Goal: Task Accomplishment & Management: Use online tool/utility

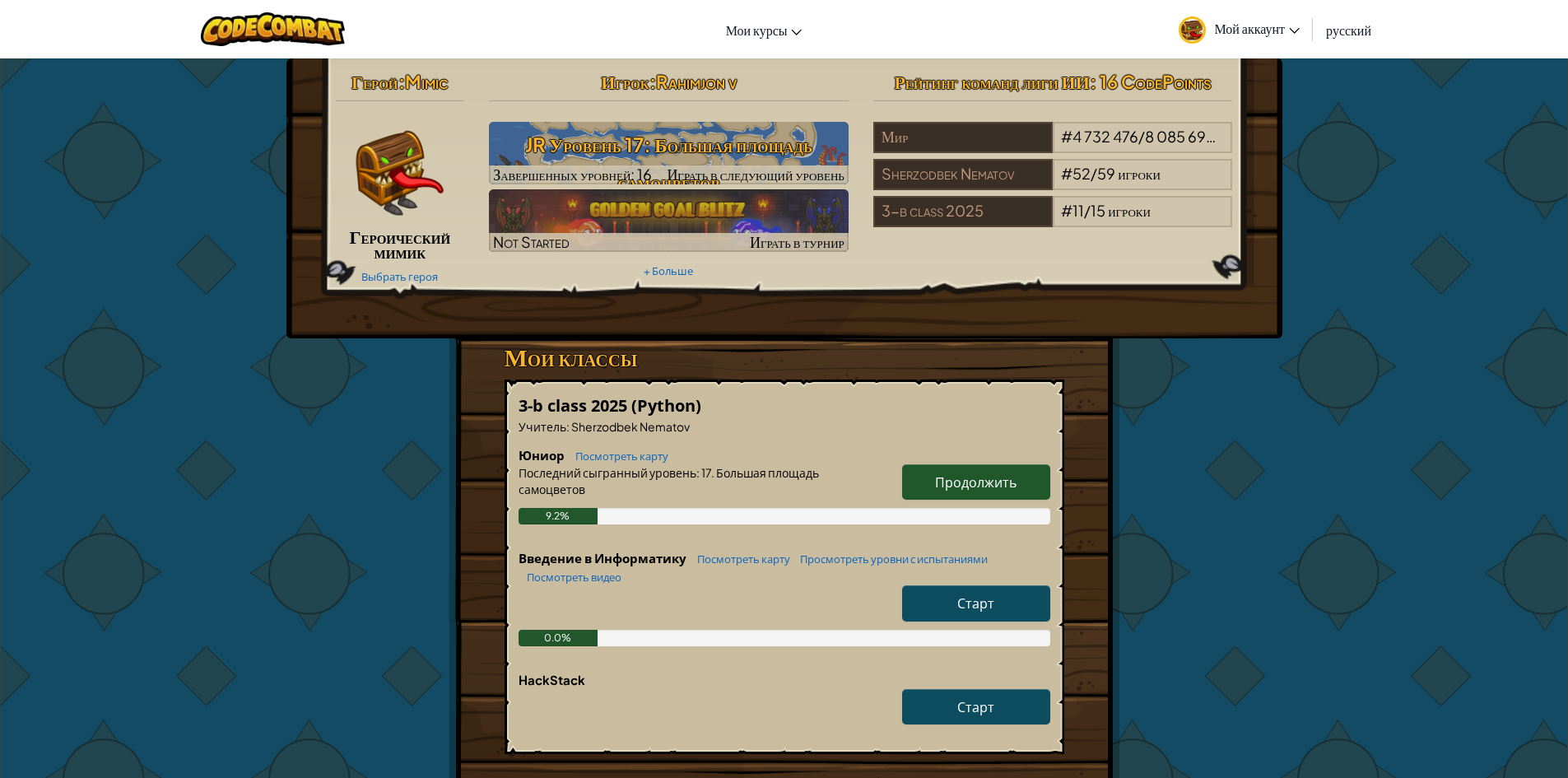
click at [975, 481] on span "Продолжить" at bounding box center [975, 481] width 81 height 17
select select "ru"
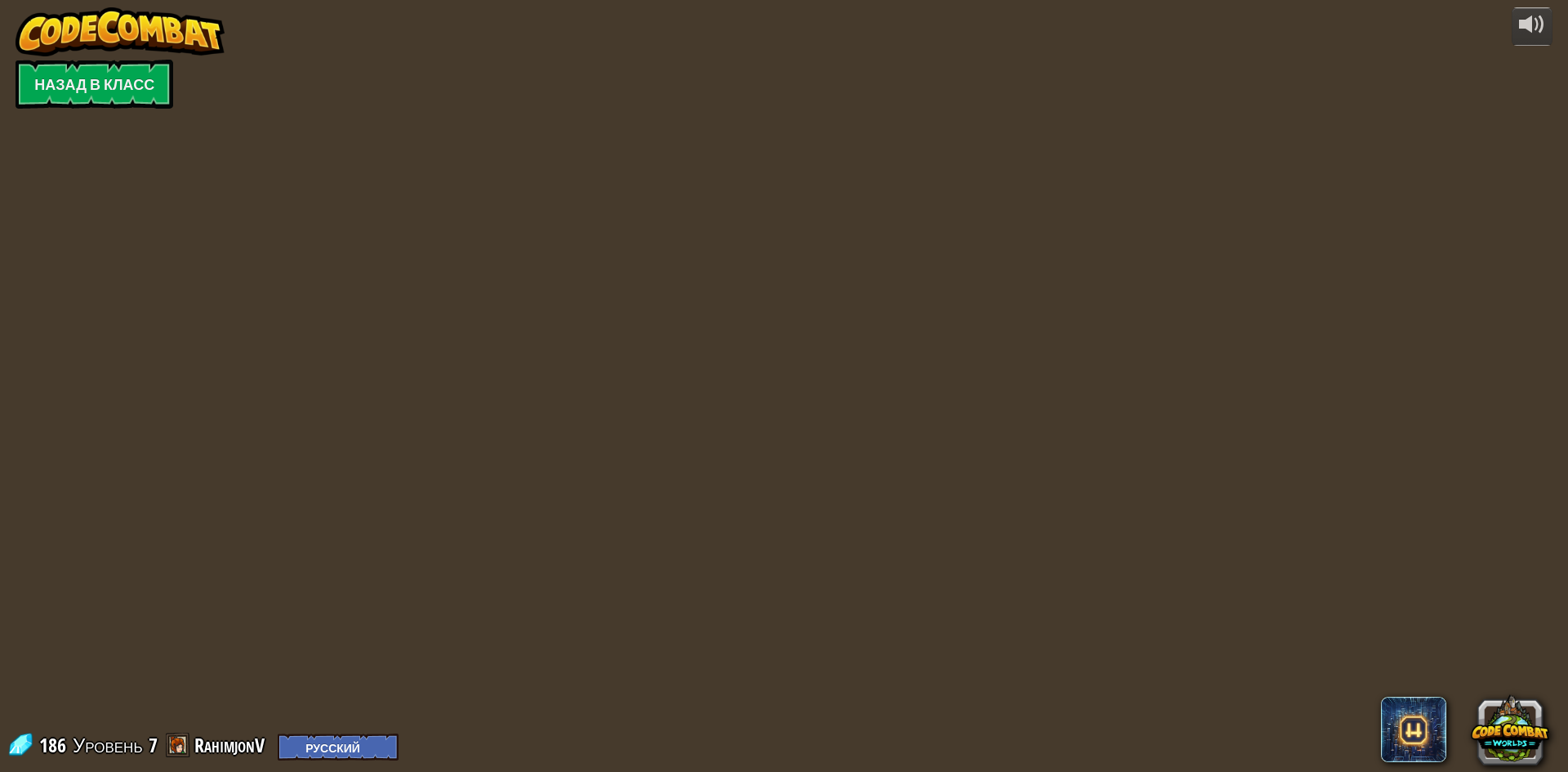
select select "ru"
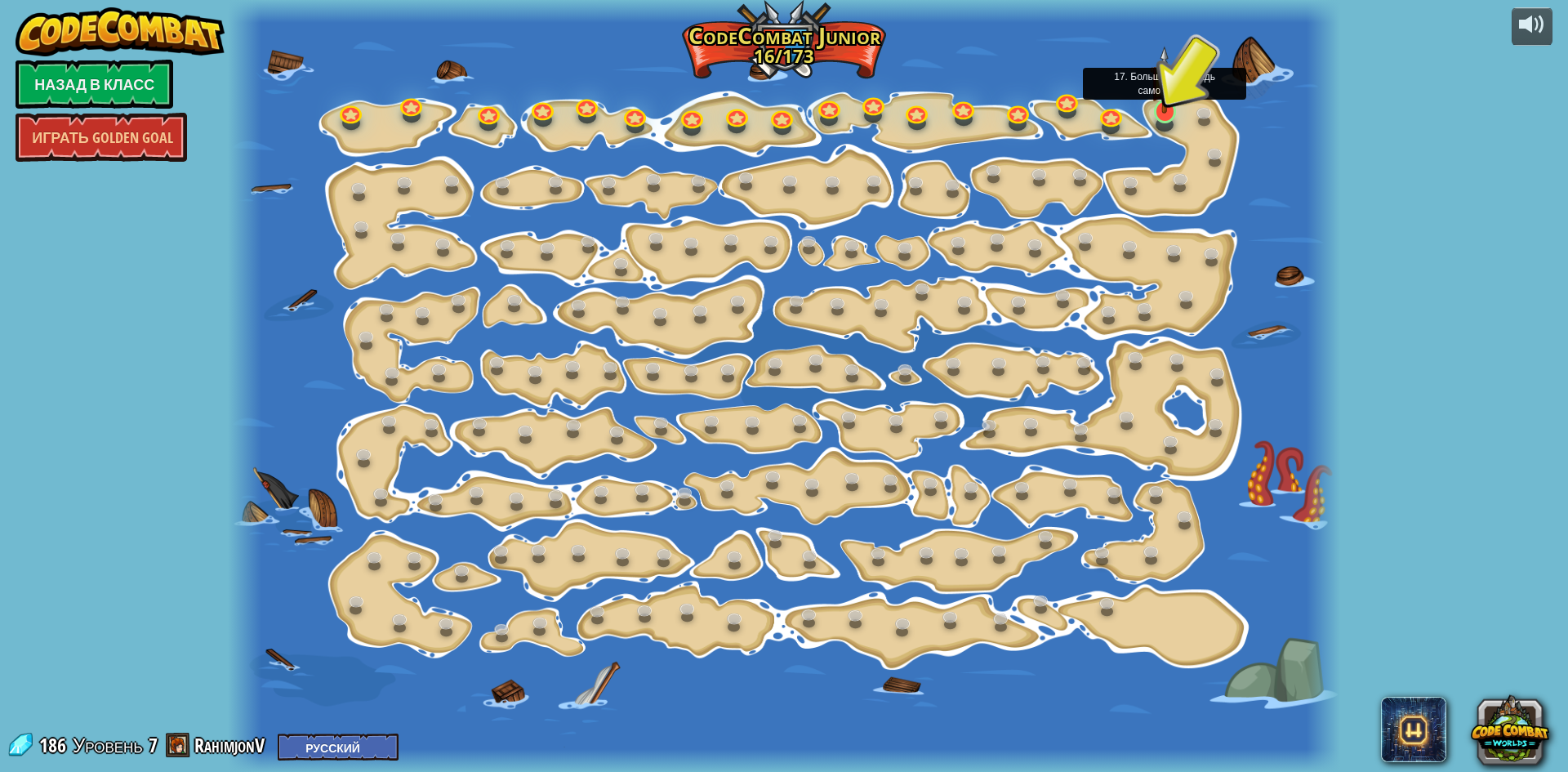
click at [1169, 99] on img at bounding box center [1165, 80] width 30 height 68
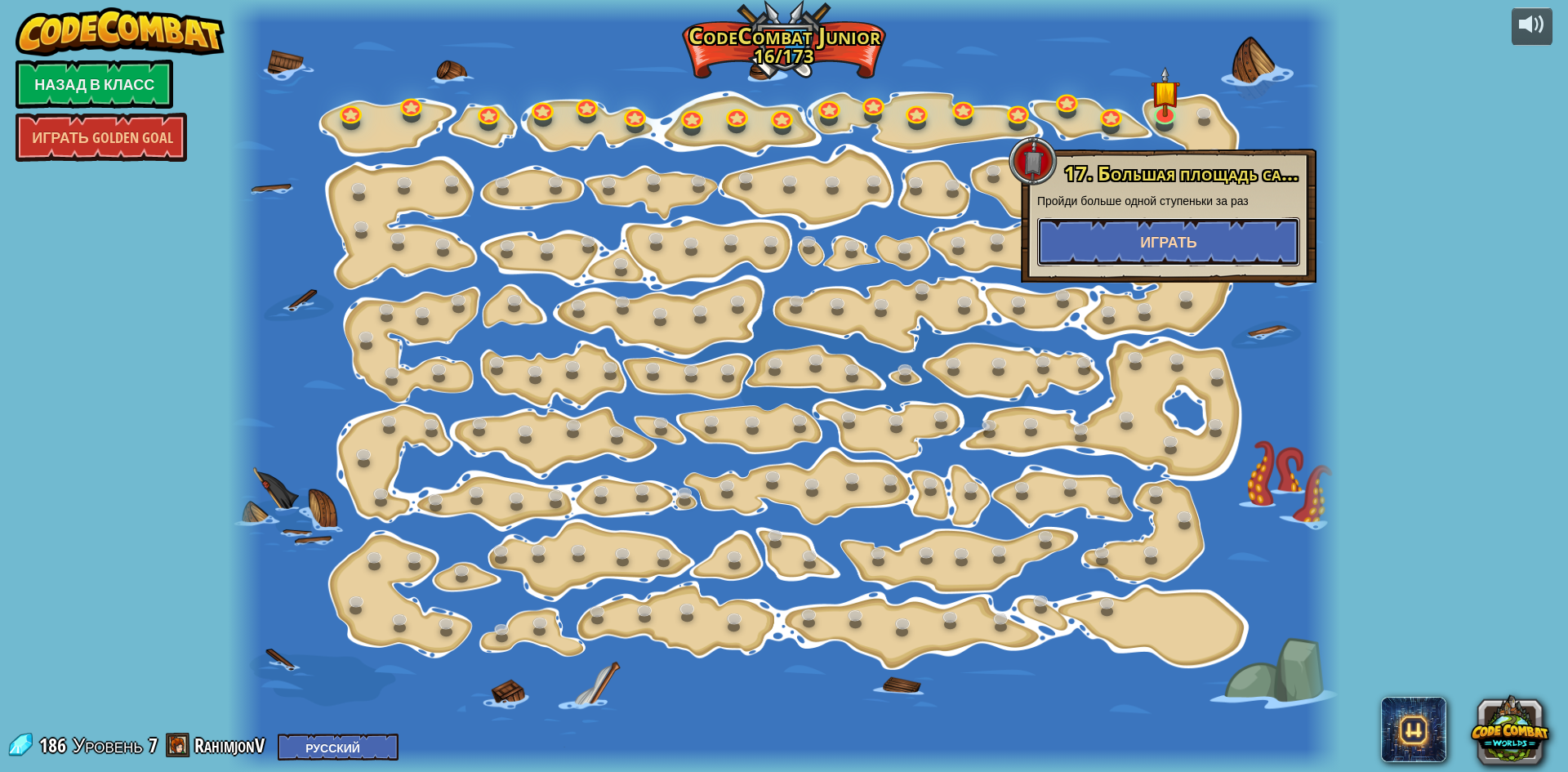
click at [1154, 226] on button "Играть" at bounding box center [1169, 242] width 263 height 49
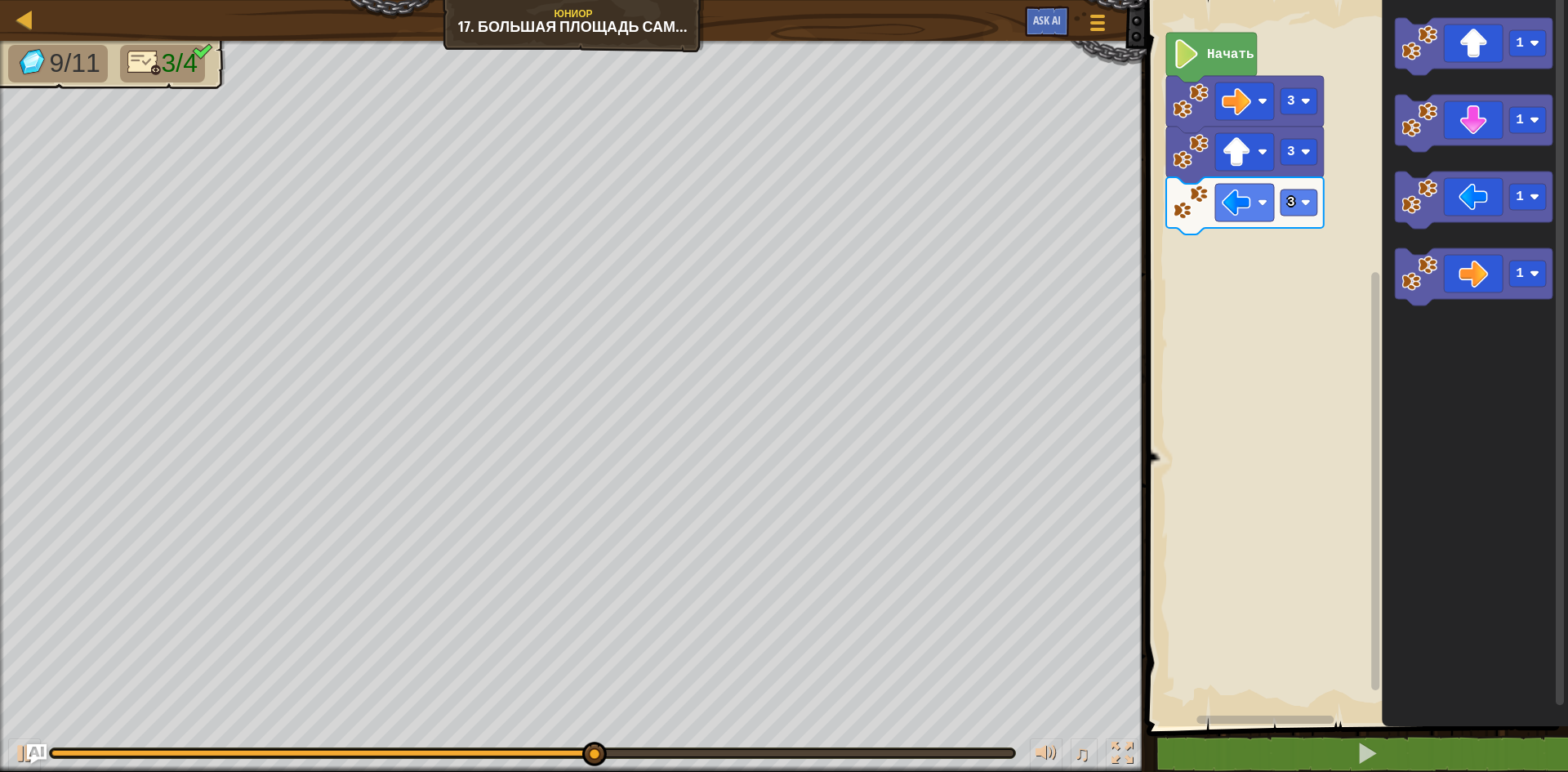
click at [1316, 272] on div "Начать 3 3 3 1 1 1 1" at bounding box center [1355, 359] width 427 height 734
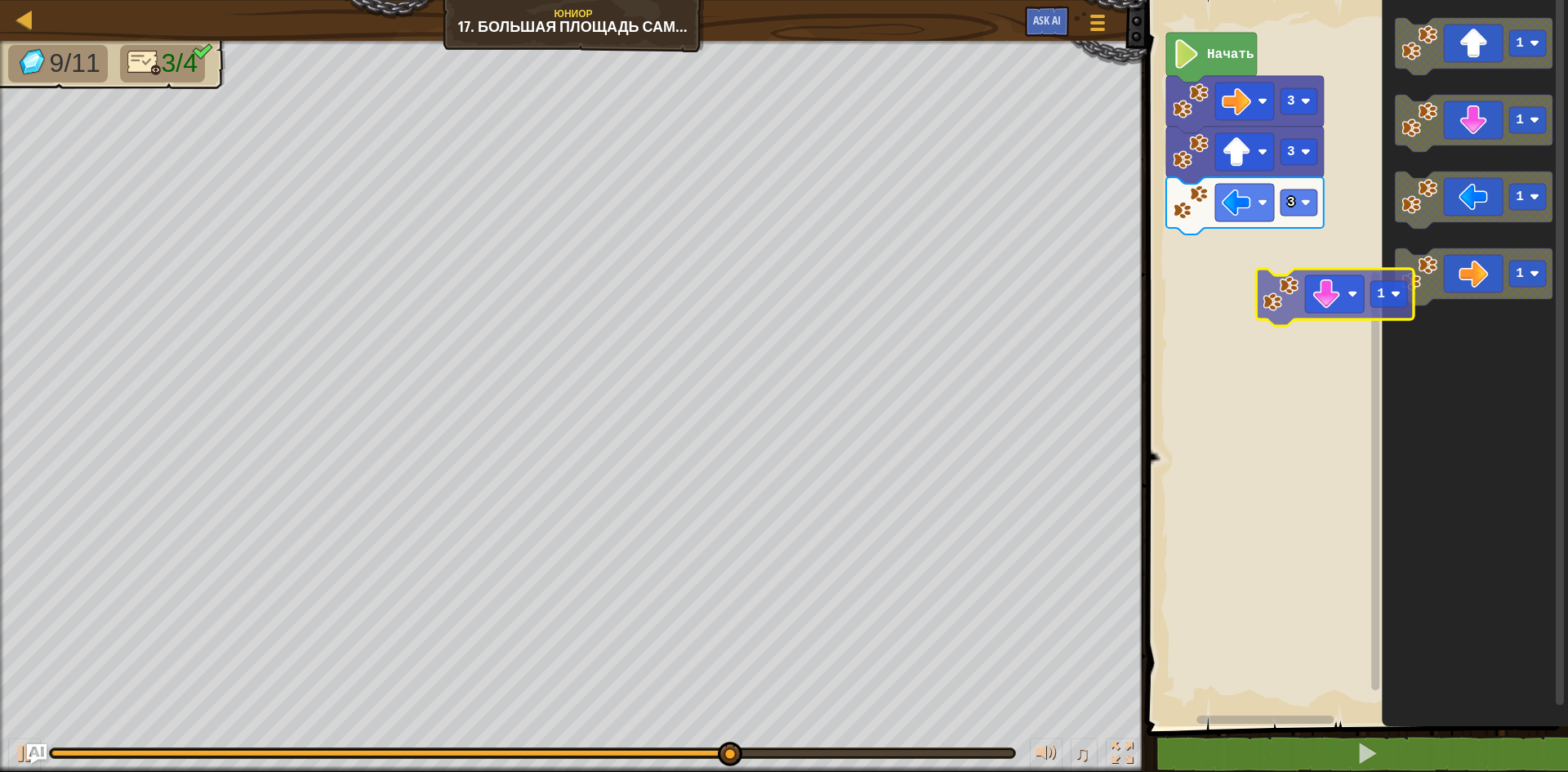
click at [1263, 320] on div "Начать 3 3 3 1 1 1 1 1" at bounding box center [1355, 359] width 427 height 734
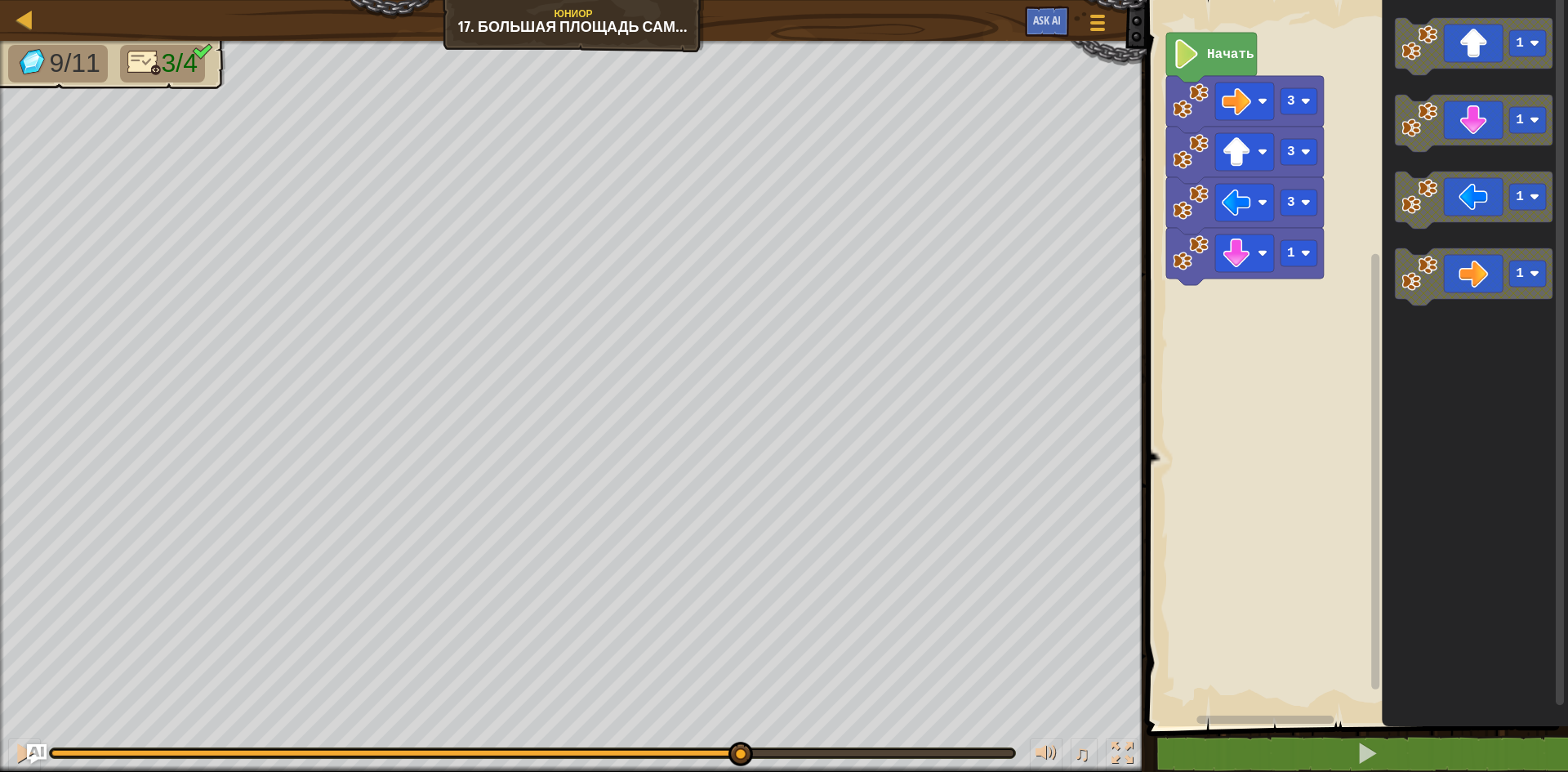
click at [1261, 320] on rect "Рабочая область Blockly" at bounding box center [1355, 359] width 427 height 734
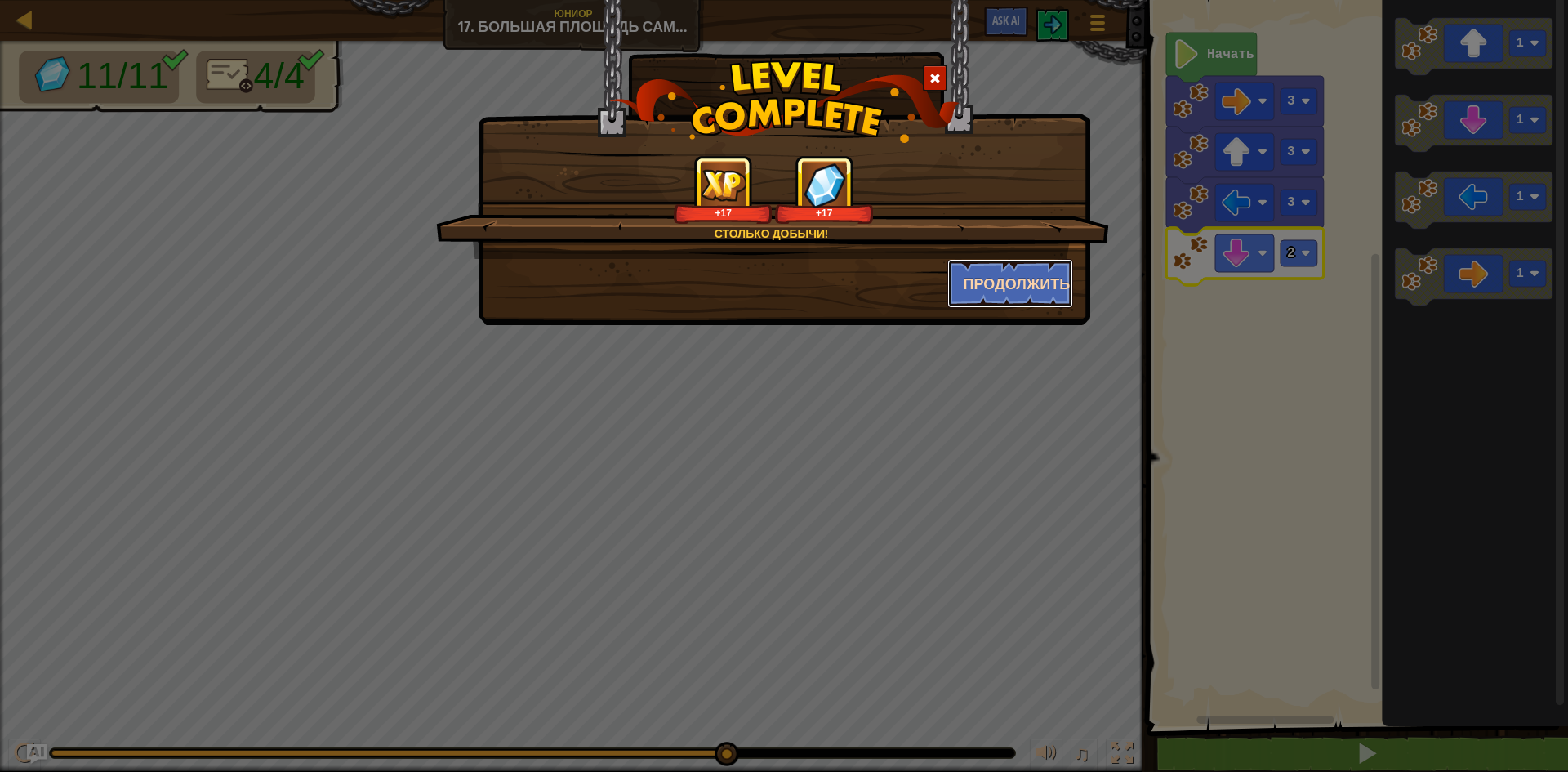
click at [1057, 276] on button "Продолжить" at bounding box center [1011, 283] width 127 height 49
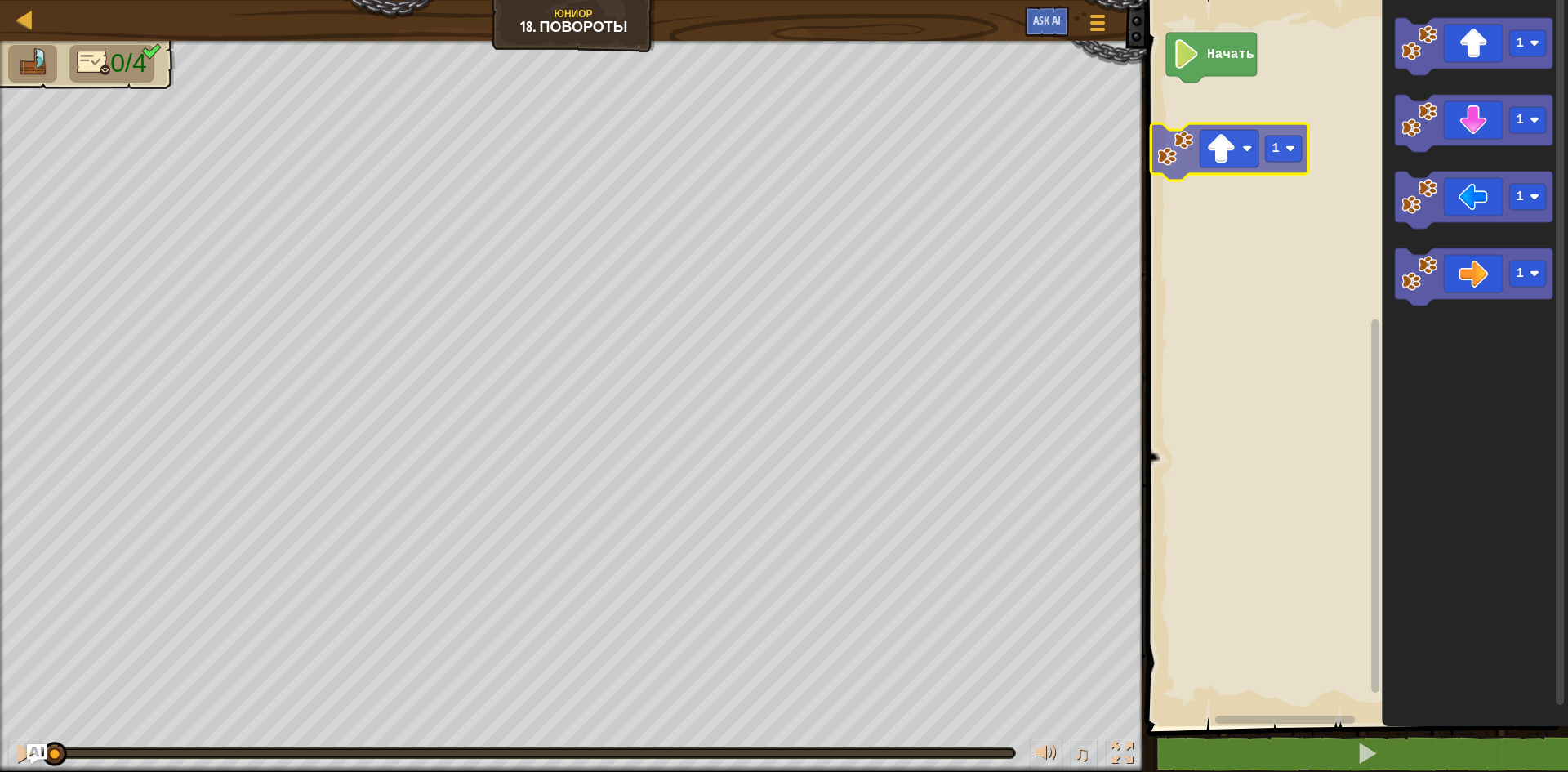
click at [1208, 160] on div "Начать 1 1 1 1 1" at bounding box center [1355, 359] width 427 height 734
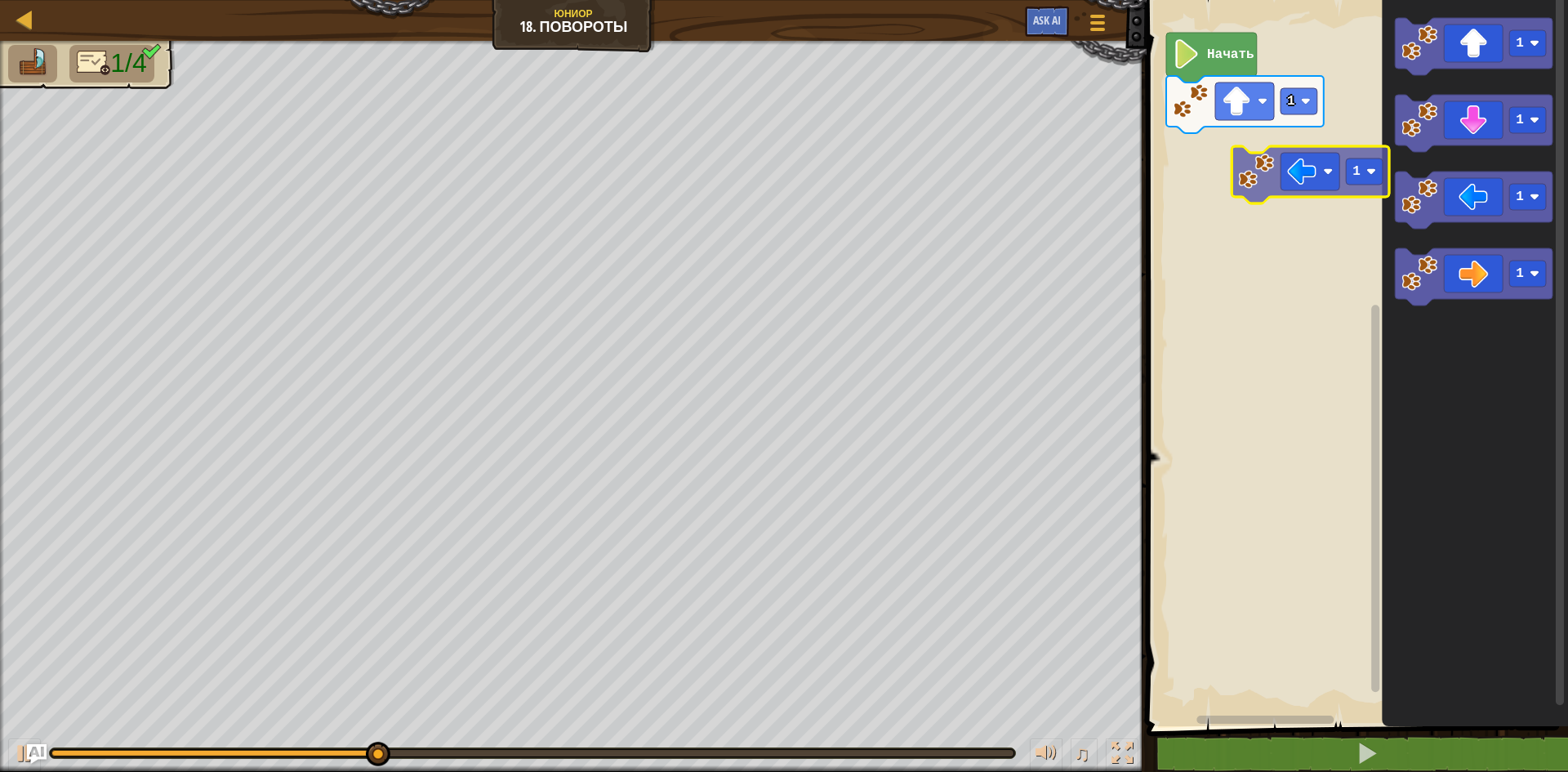
click at [1313, 174] on div "1 Начать 1 1 1 1 1" at bounding box center [1355, 359] width 427 height 734
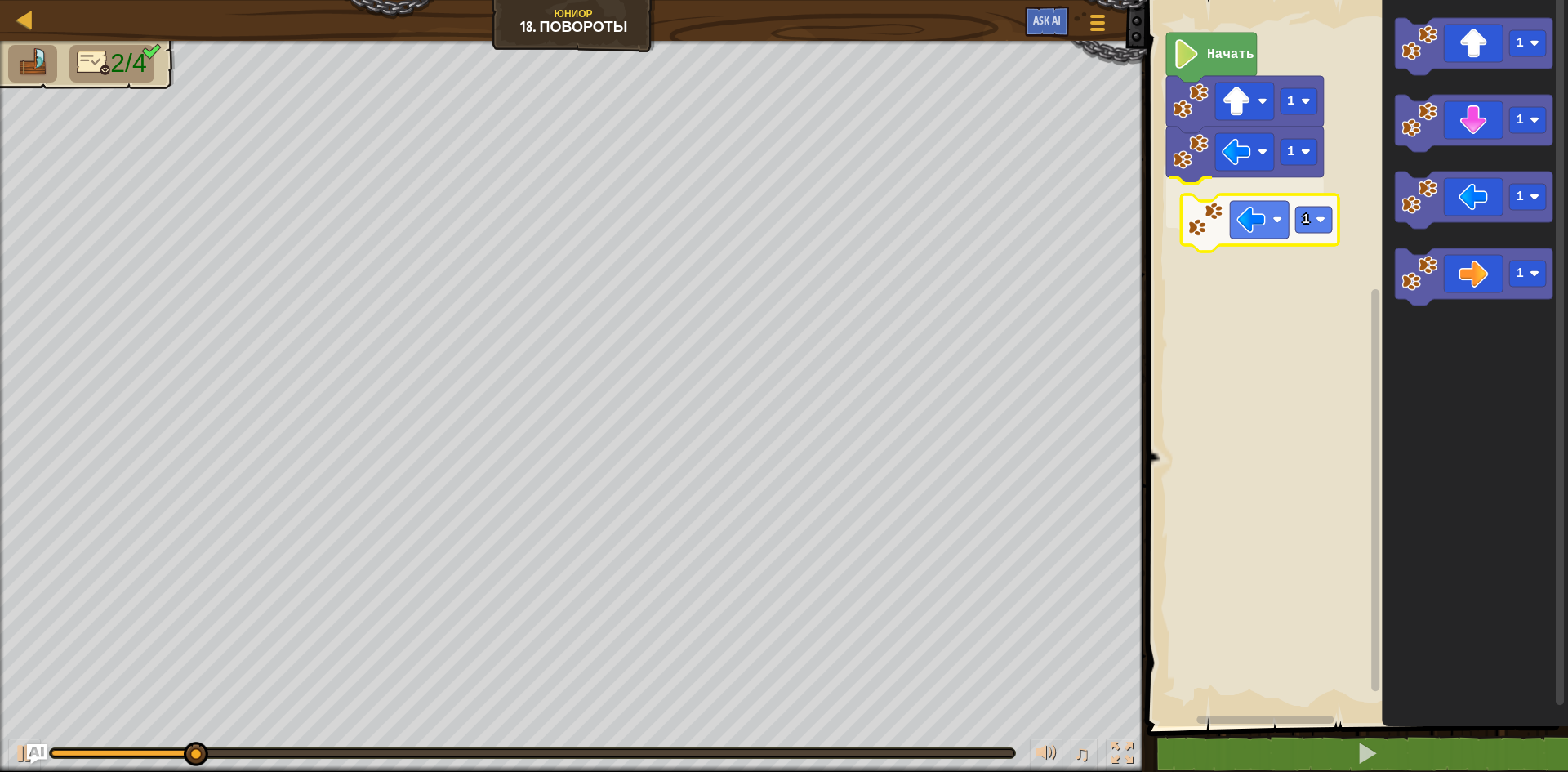
click at [1227, 221] on div "1 1 1 Начать 1 1 1 1 1" at bounding box center [1355, 359] width 427 height 734
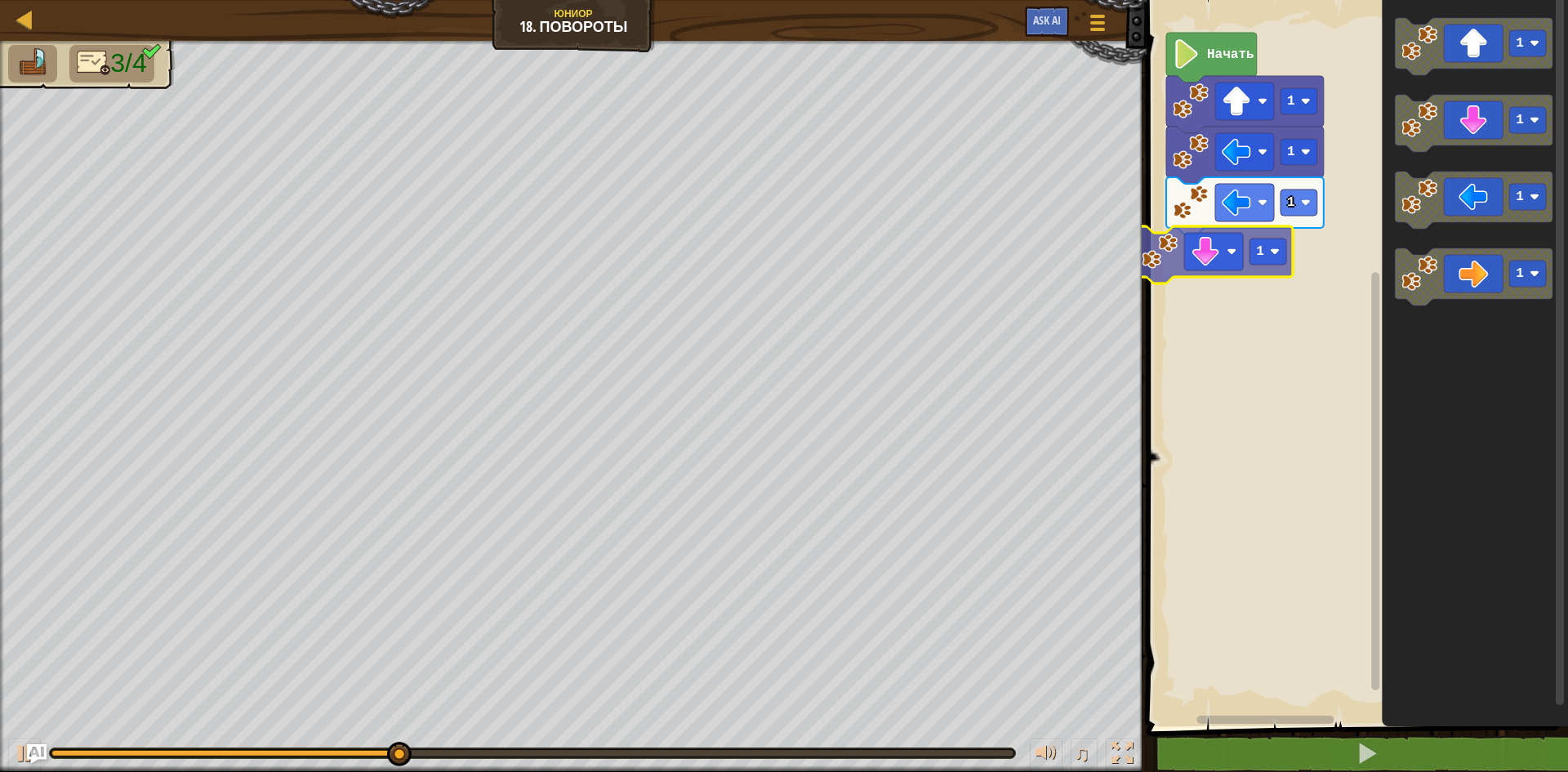
click at [1244, 248] on div "1 1 1 Начать 1 1 1 1 1 1" at bounding box center [1355, 359] width 427 height 734
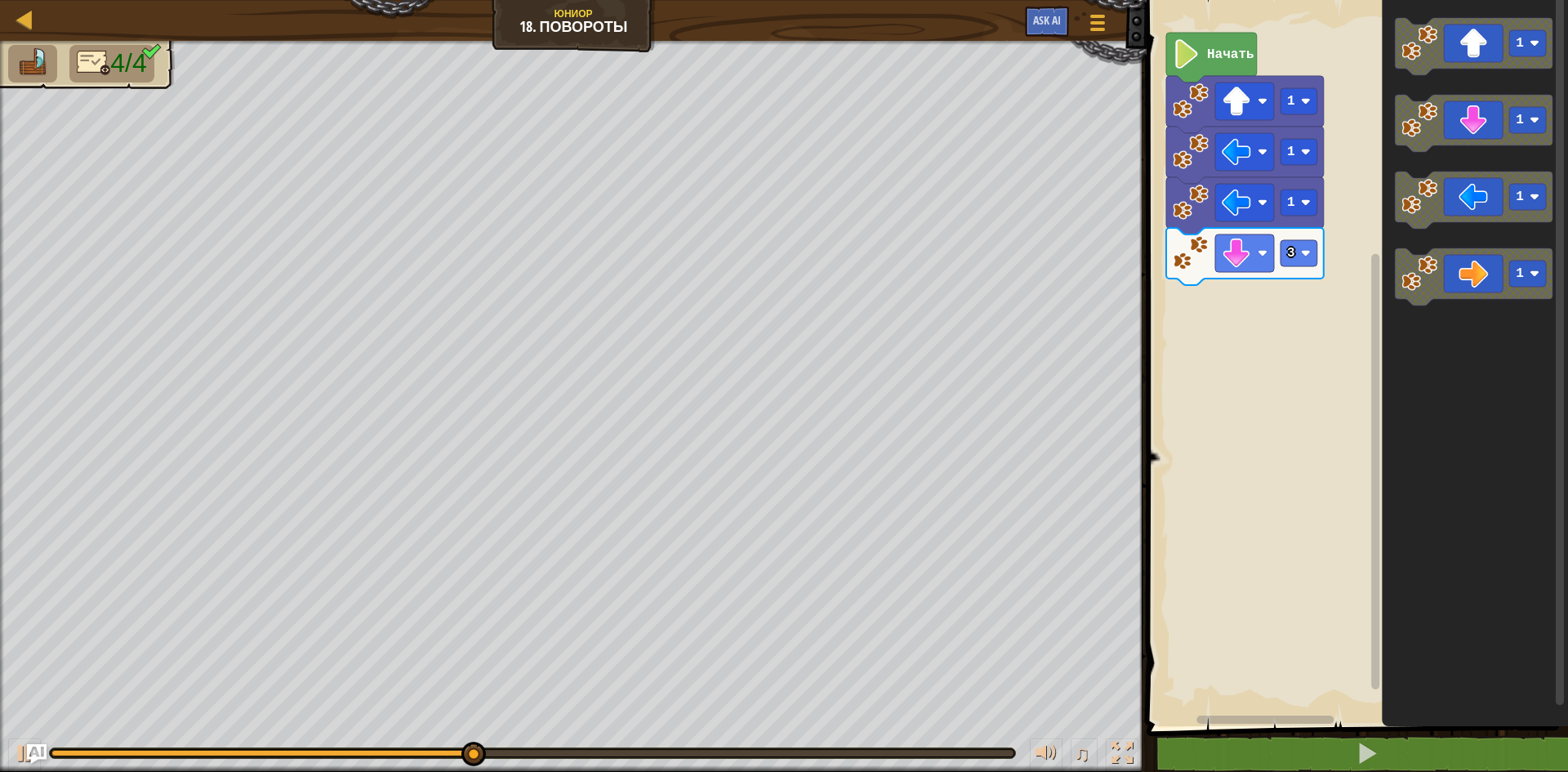
click at [1339, 335] on div "Начать 1 1 1 3 1 1 1 1" at bounding box center [1355, 359] width 427 height 734
click at [1388, 293] on icon "1 1 1 1" at bounding box center [1475, 359] width 186 height 734
click at [1335, 310] on div "Начать 1 1 1 3 1 1 1 1" at bounding box center [1355, 359] width 427 height 734
click at [1415, 283] on image "Рабочая область Blockly" at bounding box center [1420, 274] width 36 height 36
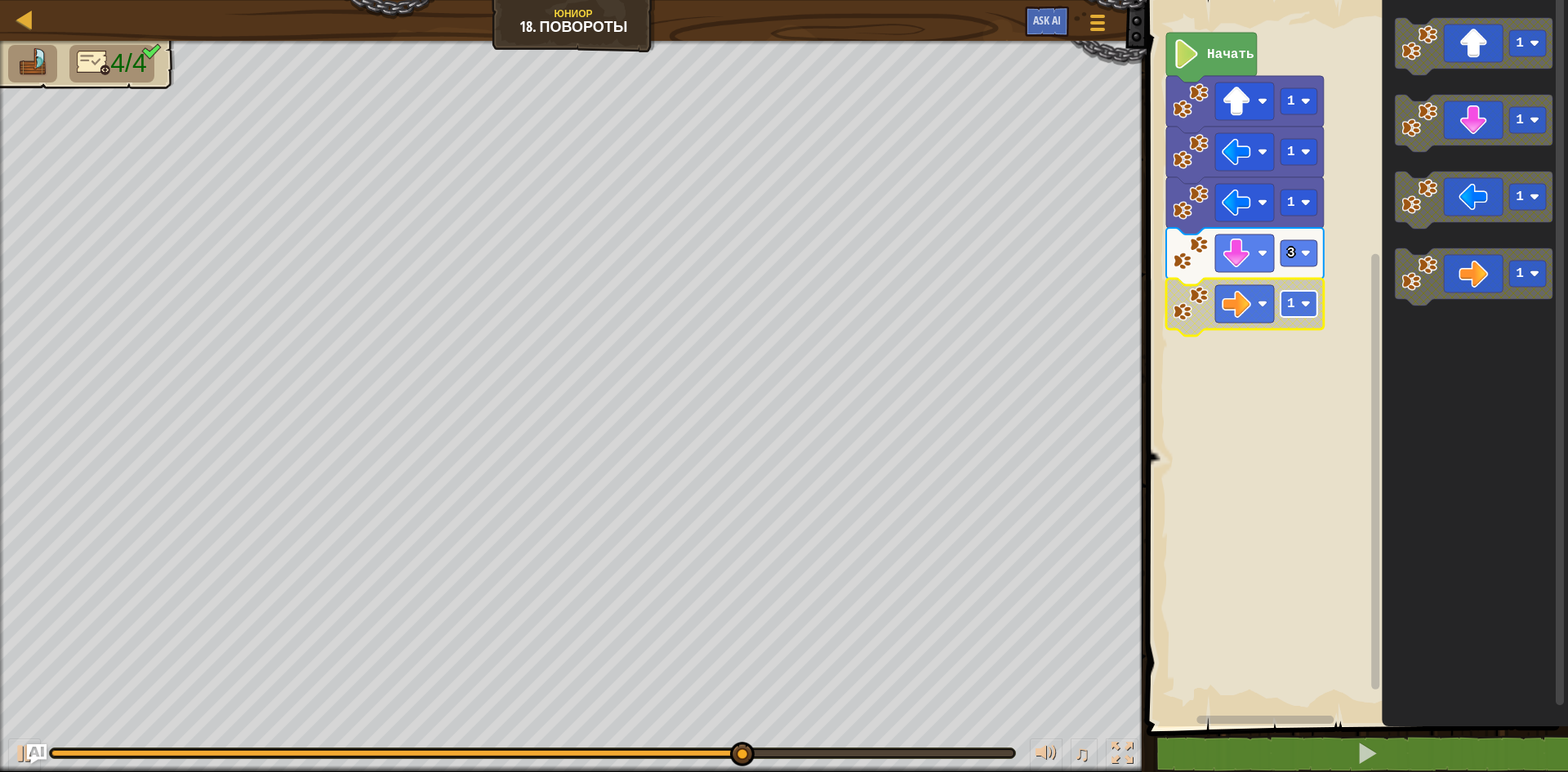
click at [1300, 310] on rect "Рабочая область Blockly" at bounding box center [1299, 303] width 37 height 26
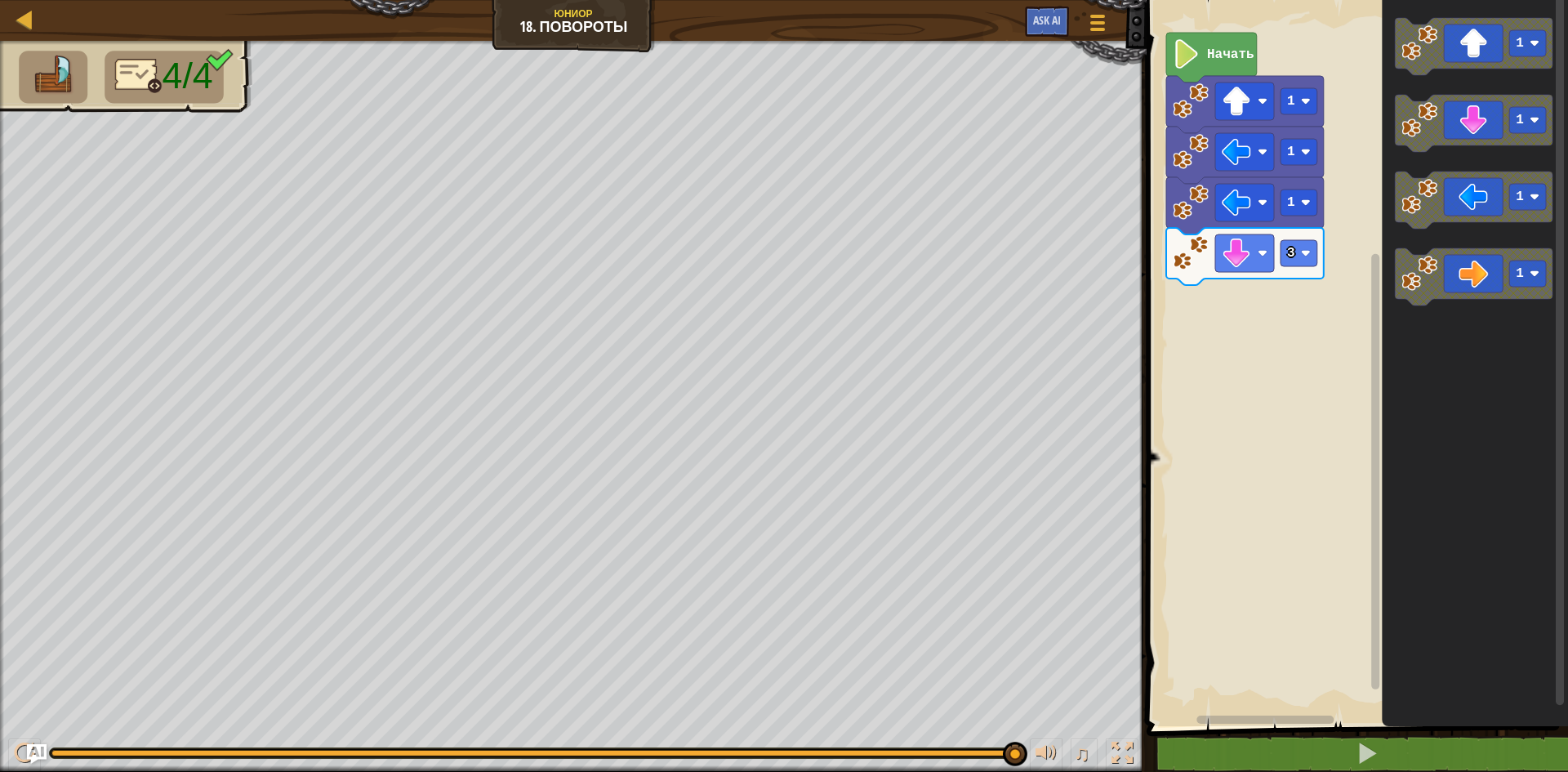
click at [1311, 327] on div "Начать 1 1 1 3 1 1 1 1" at bounding box center [1355, 359] width 427 height 734
click at [1321, 325] on div "Начать 1 1 1 3 1 1 1 1" at bounding box center [1355, 359] width 427 height 734
drag, startPoint x: 1022, startPoint y: 753, endPoint x: 936, endPoint y: 739, distance: 87.1
click at [927, 738] on div "♫" at bounding box center [573, 749] width 1147 height 49
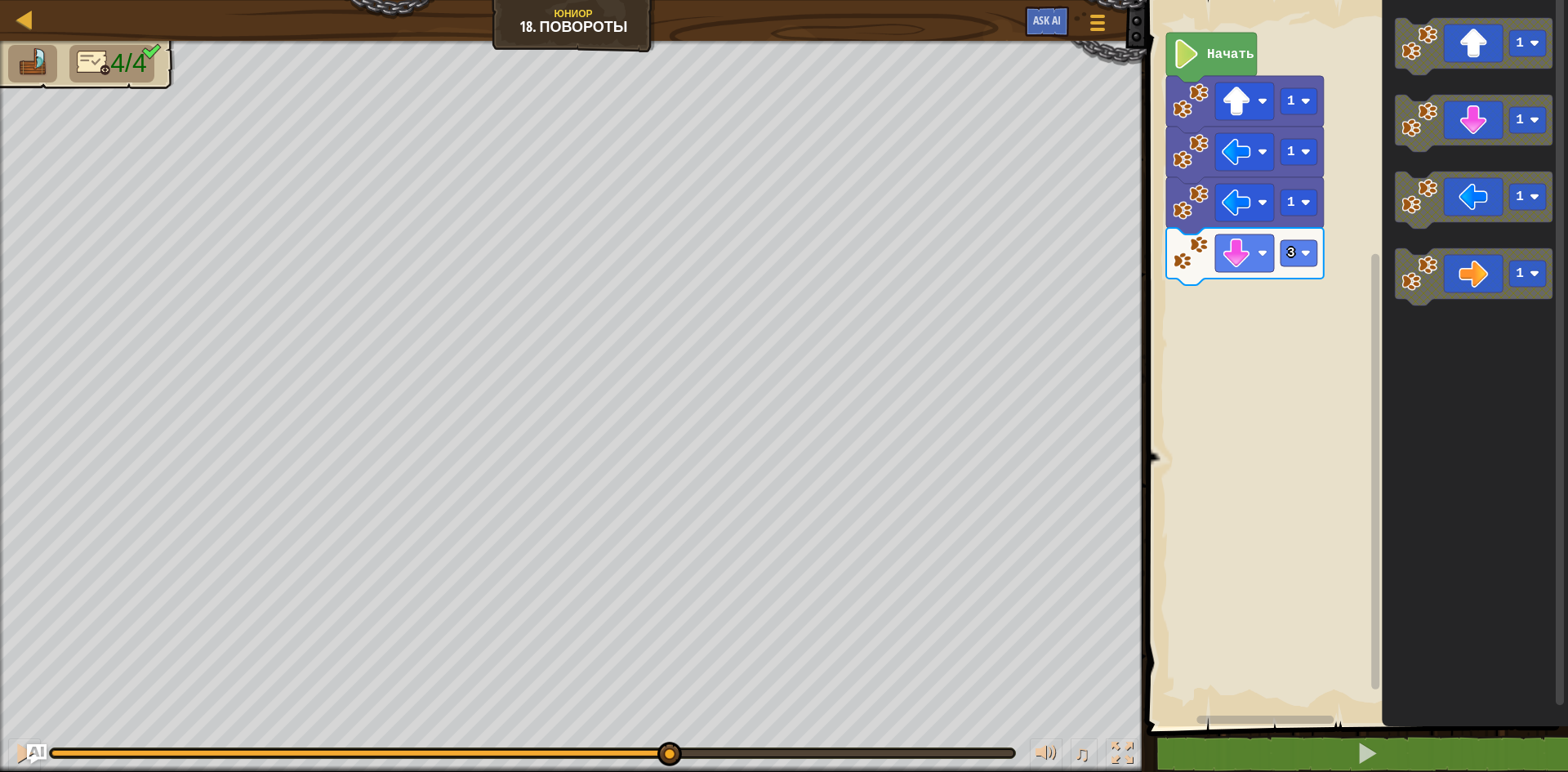
drag, startPoint x: 1005, startPoint y: 759, endPoint x: 666, endPoint y: 729, distance: 340.3
click at [666, 729] on div "♫" at bounding box center [573, 749] width 1147 height 49
click at [13, 753] on button at bounding box center [24, 755] width 33 height 33
click at [1216, 318] on div "Начать 1 1 1 3 1 1 1 1" at bounding box center [1355, 359] width 427 height 734
click at [1307, 282] on div "Начать 1 1 1 3 1 1 1 1" at bounding box center [1355, 359] width 427 height 734
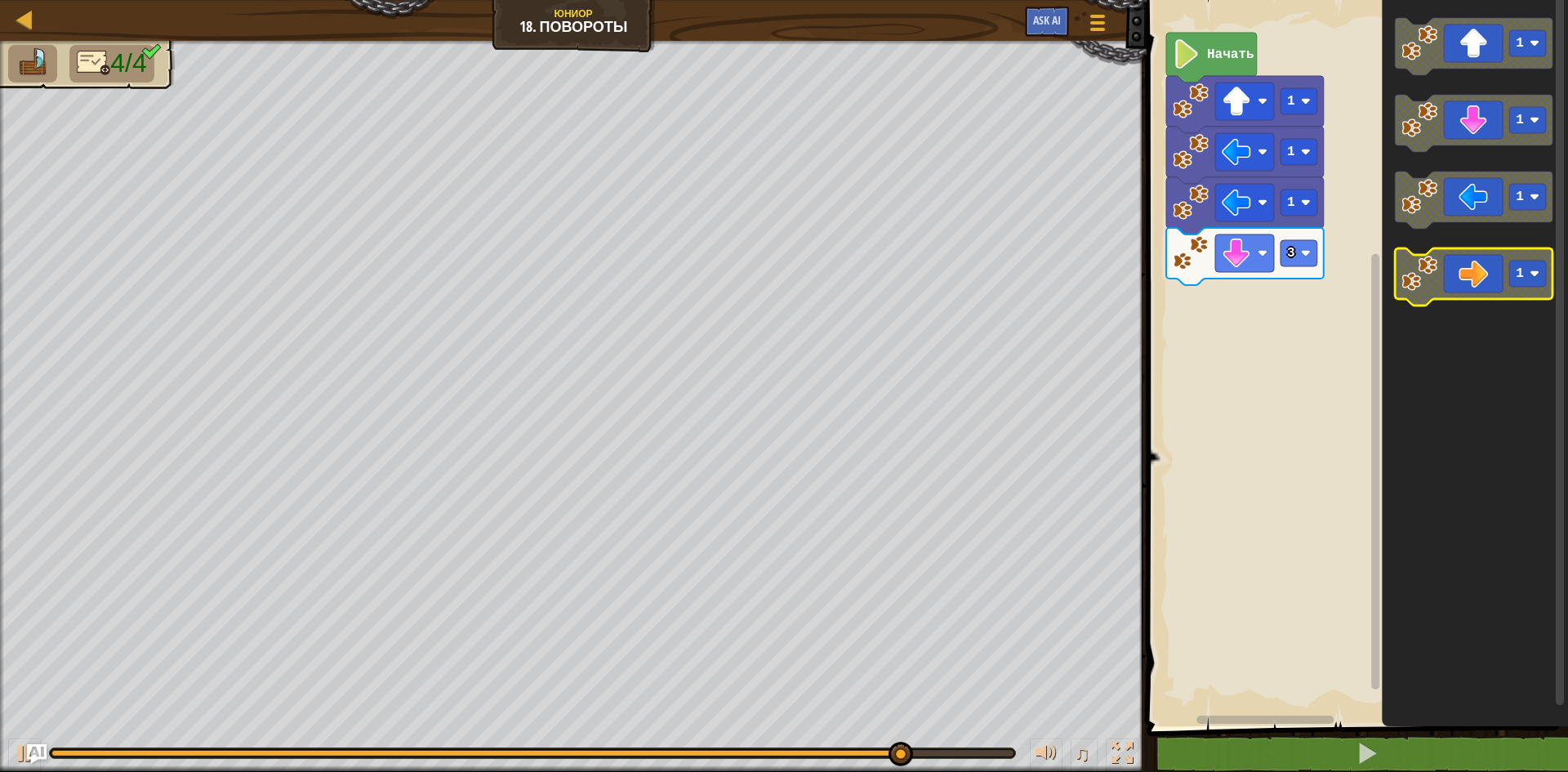
click at [1465, 276] on icon "Рабочая область Blockly" at bounding box center [1474, 277] width 157 height 57
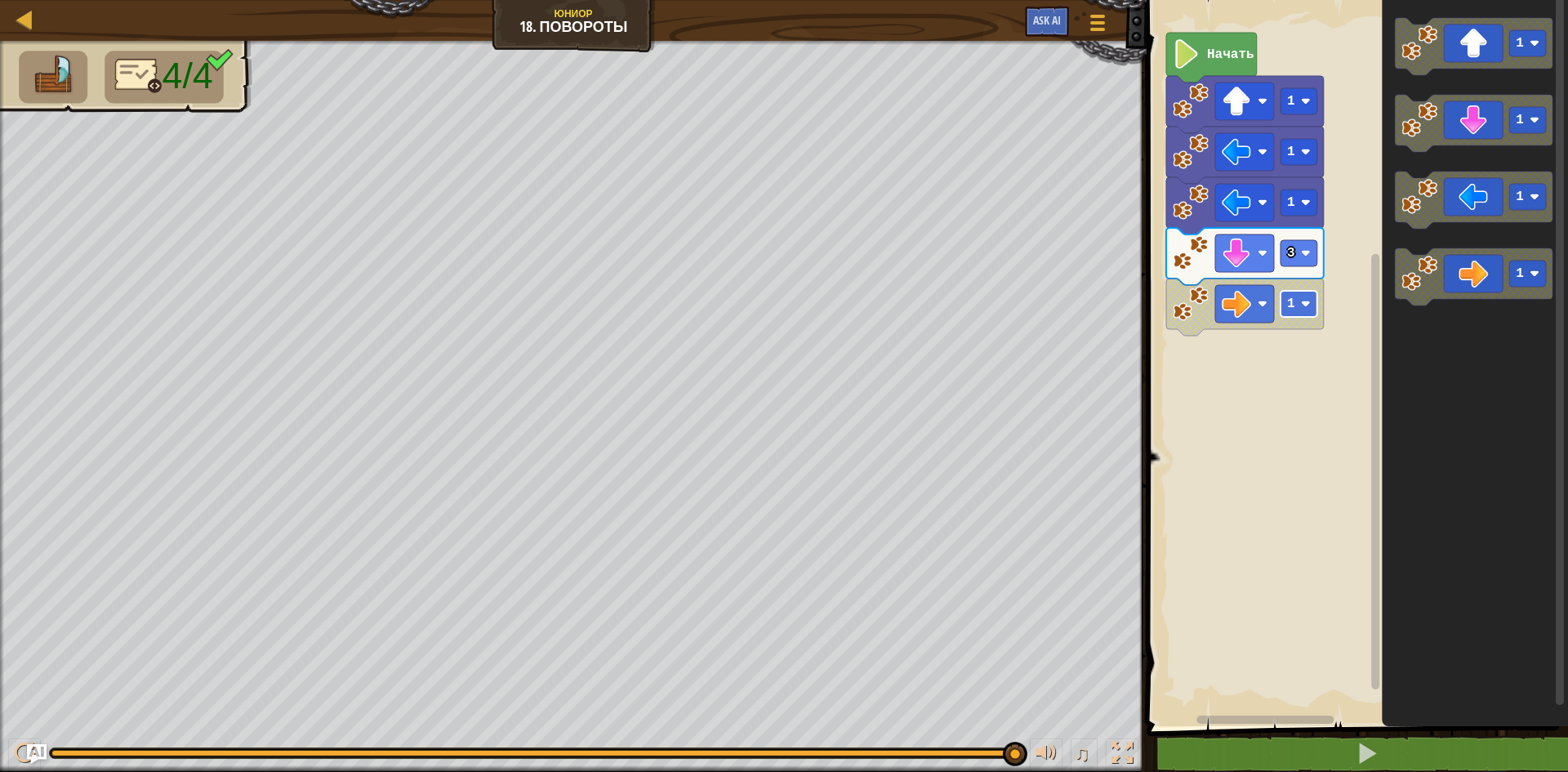
click at [1313, 301] on rect "Рабочая область Blockly" at bounding box center [1299, 303] width 37 height 26
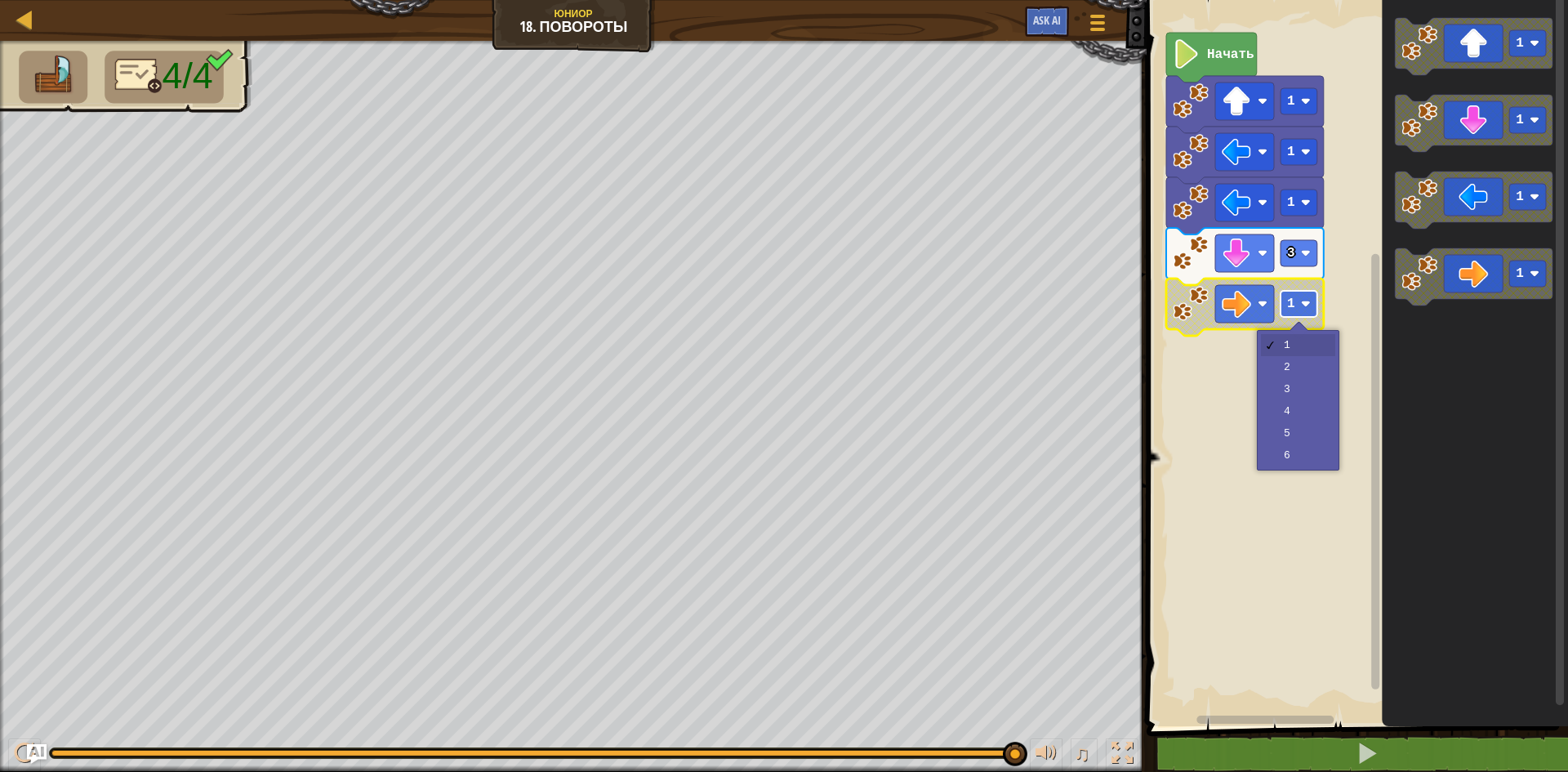
click at [1313, 301] on rect "Рабочая область Blockly" at bounding box center [1299, 303] width 37 height 26
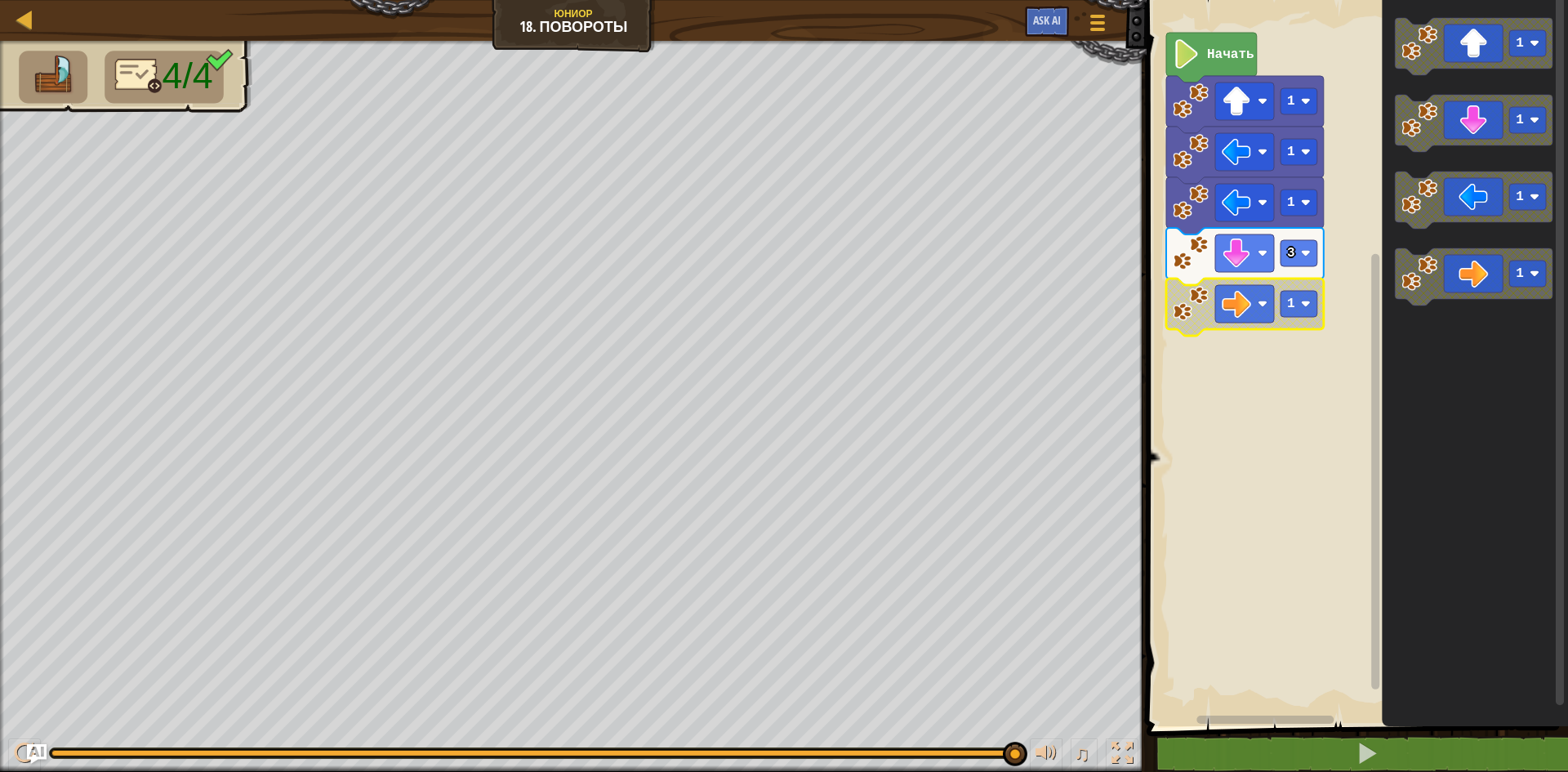
click at [1308, 327] on icon "Рабочая область Blockly" at bounding box center [1245, 307] width 157 height 57
click at [1314, 353] on rect "Рабочая область Blockly" at bounding box center [1355, 359] width 427 height 734
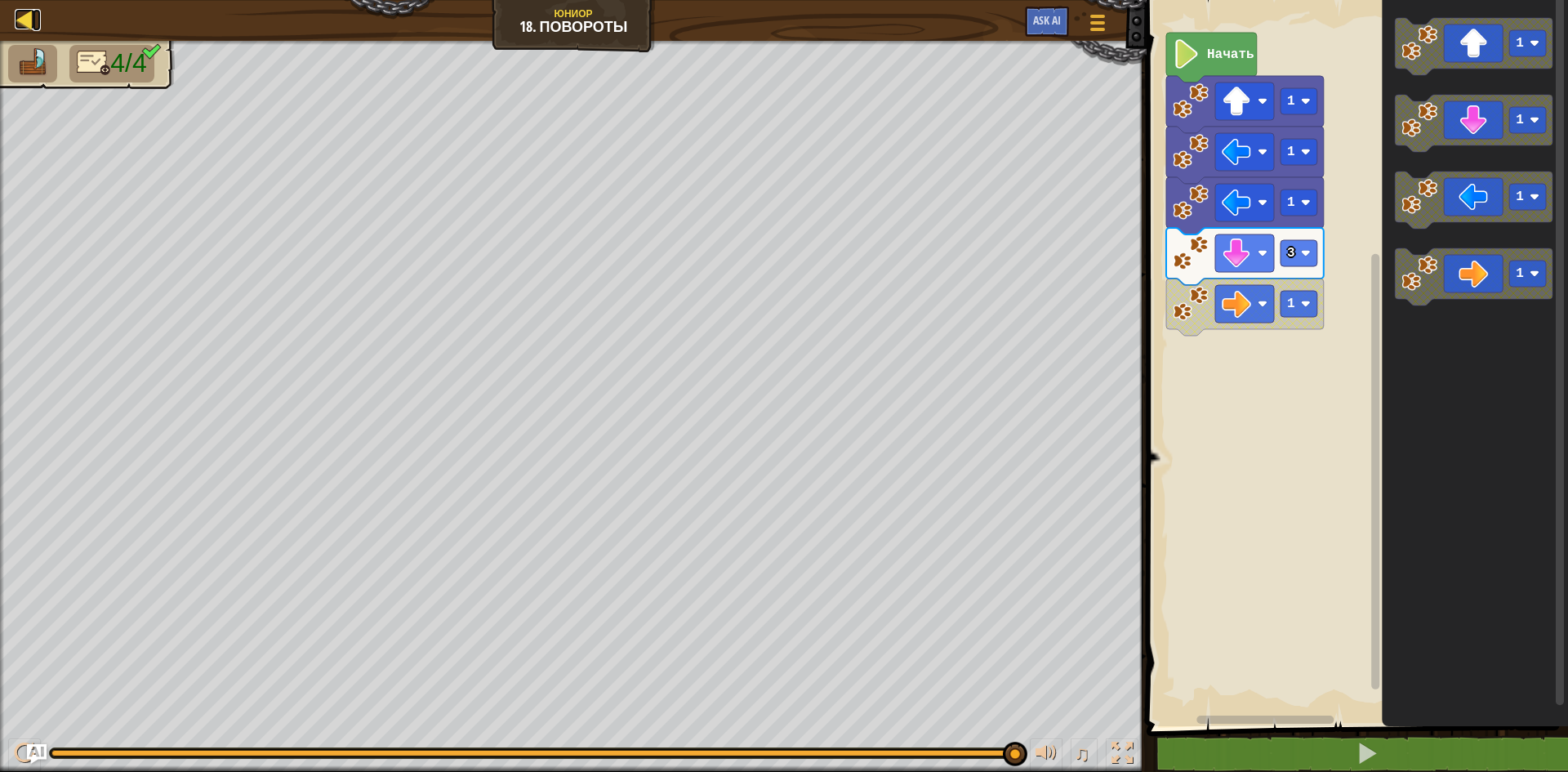
click at [23, 18] on div at bounding box center [24, 19] width 21 height 21
select select "ru"
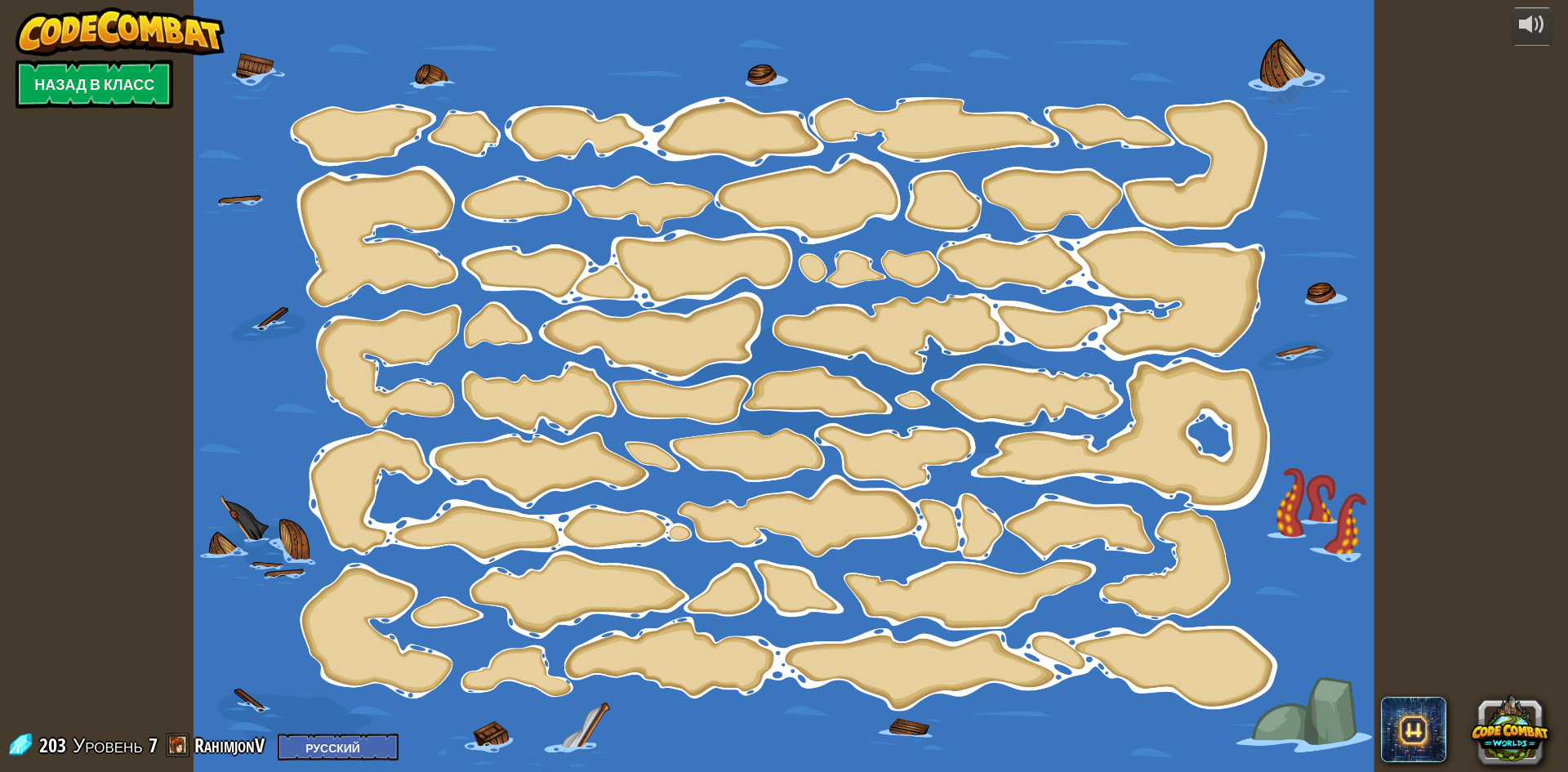
select select "ru"
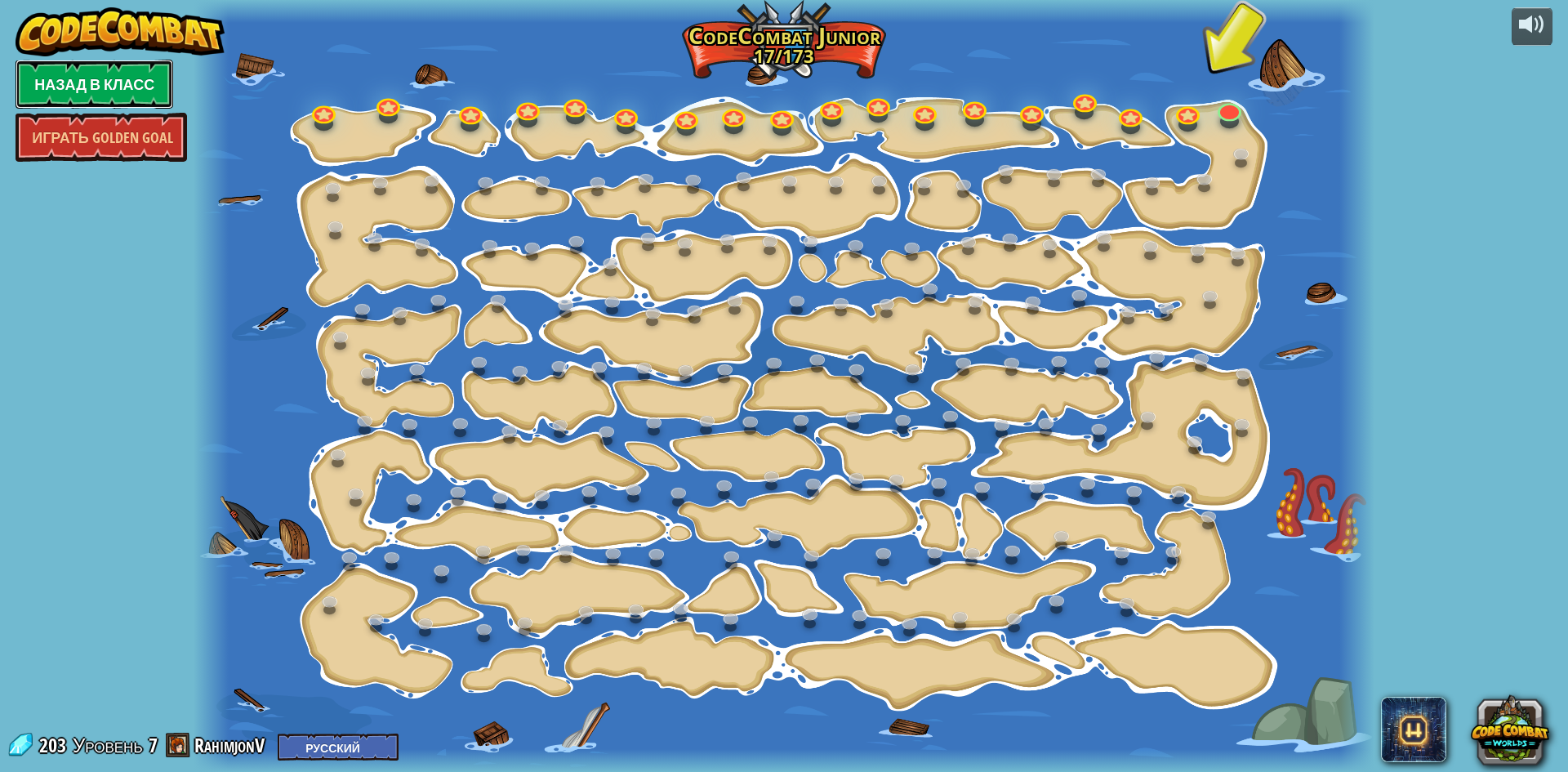
click at [84, 90] on link "Назад в класс" at bounding box center [94, 84] width 157 height 49
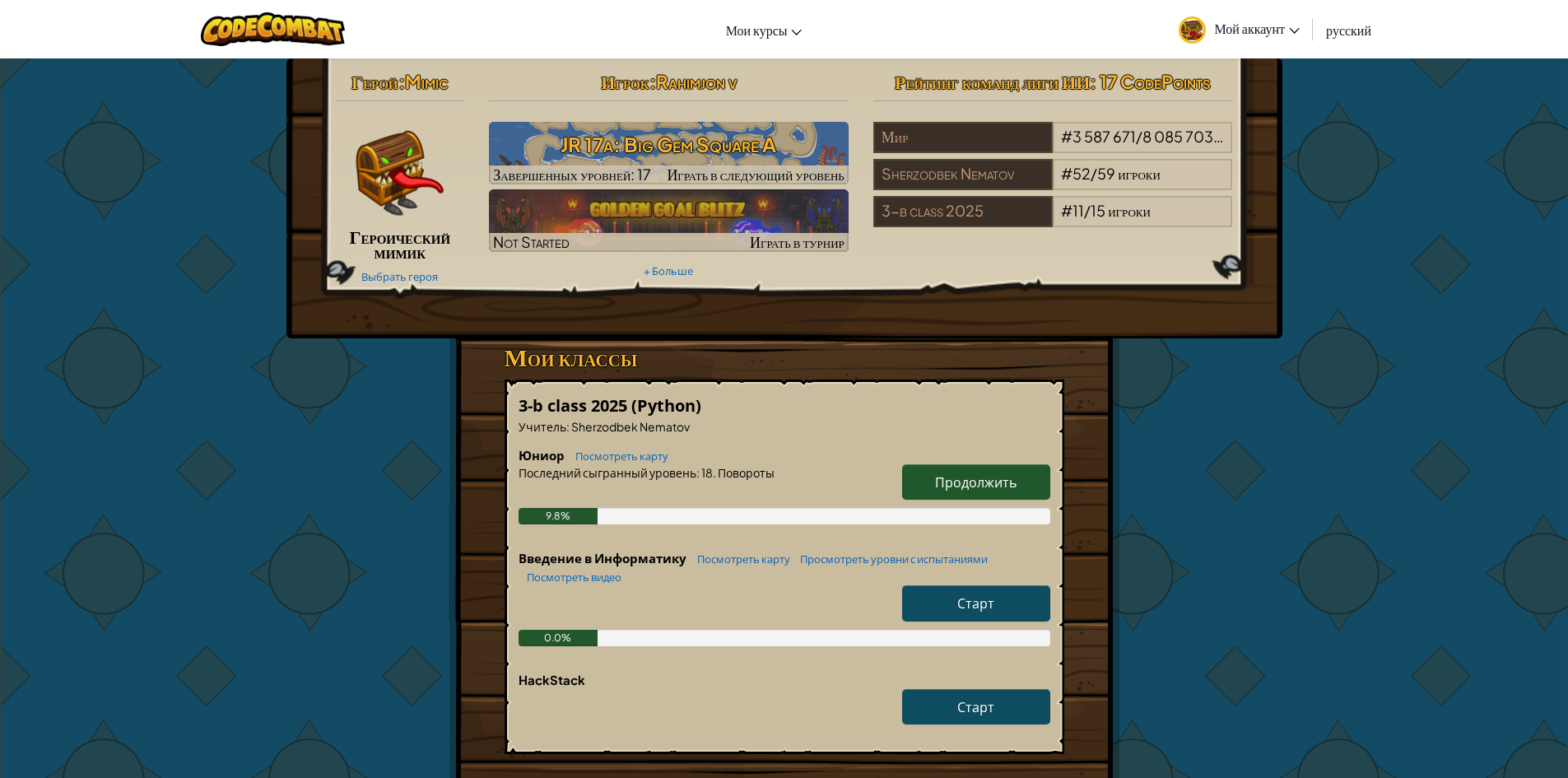
click at [984, 608] on span "Старт" at bounding box center [975, 602] width 37 height 17
select select "ru"
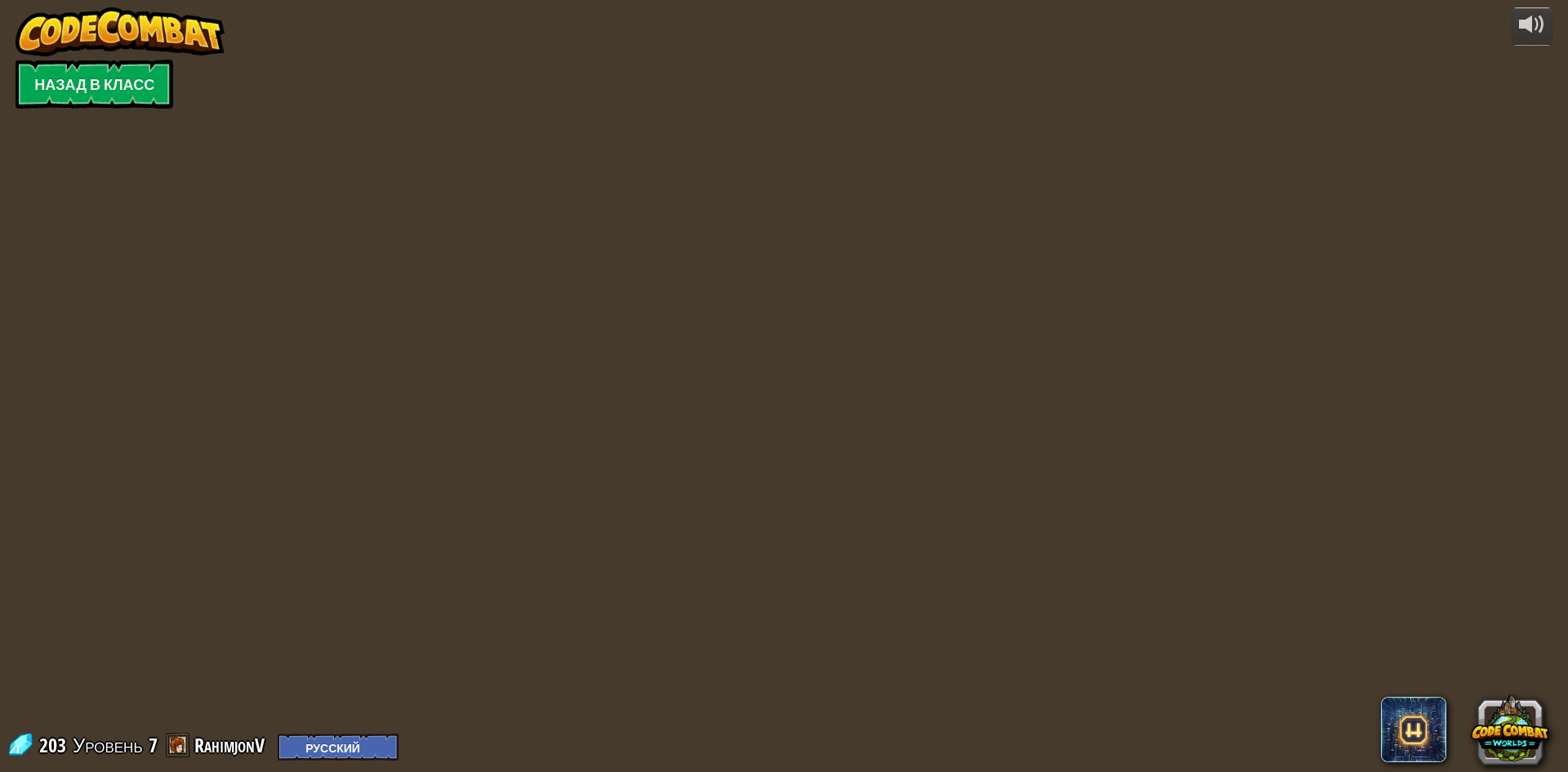
select select "ru"
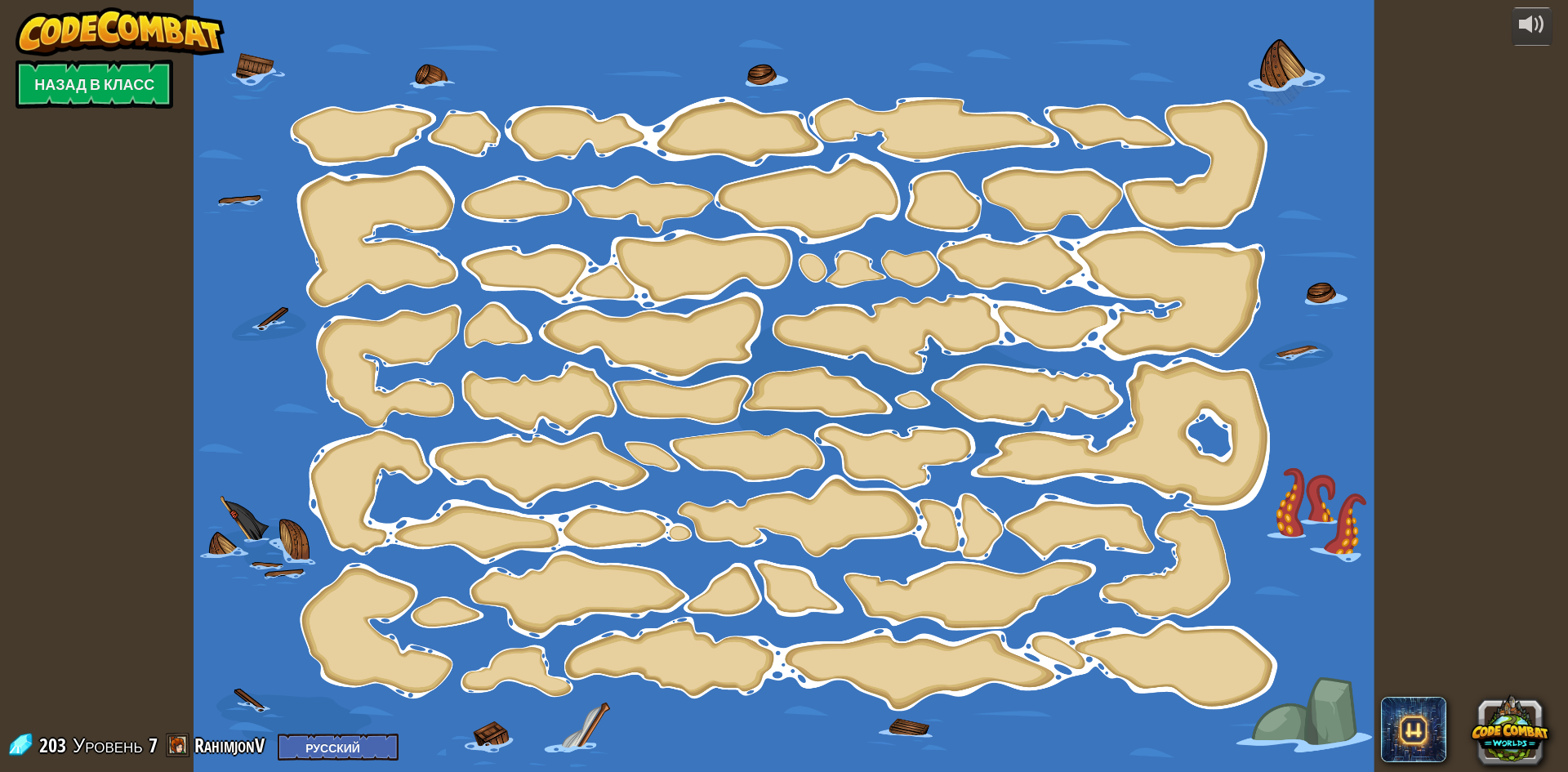
select select "ru"
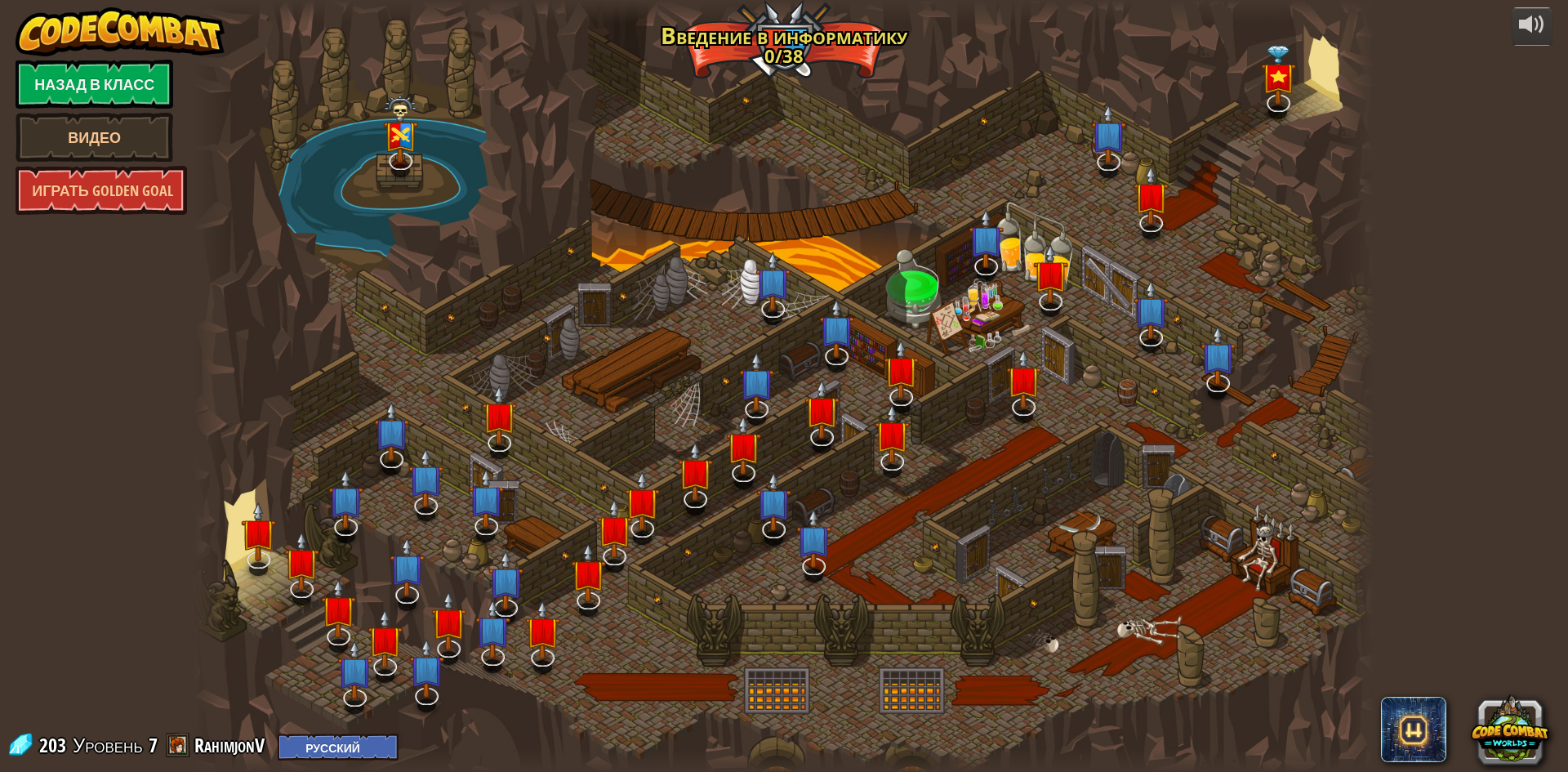
select select "ru"
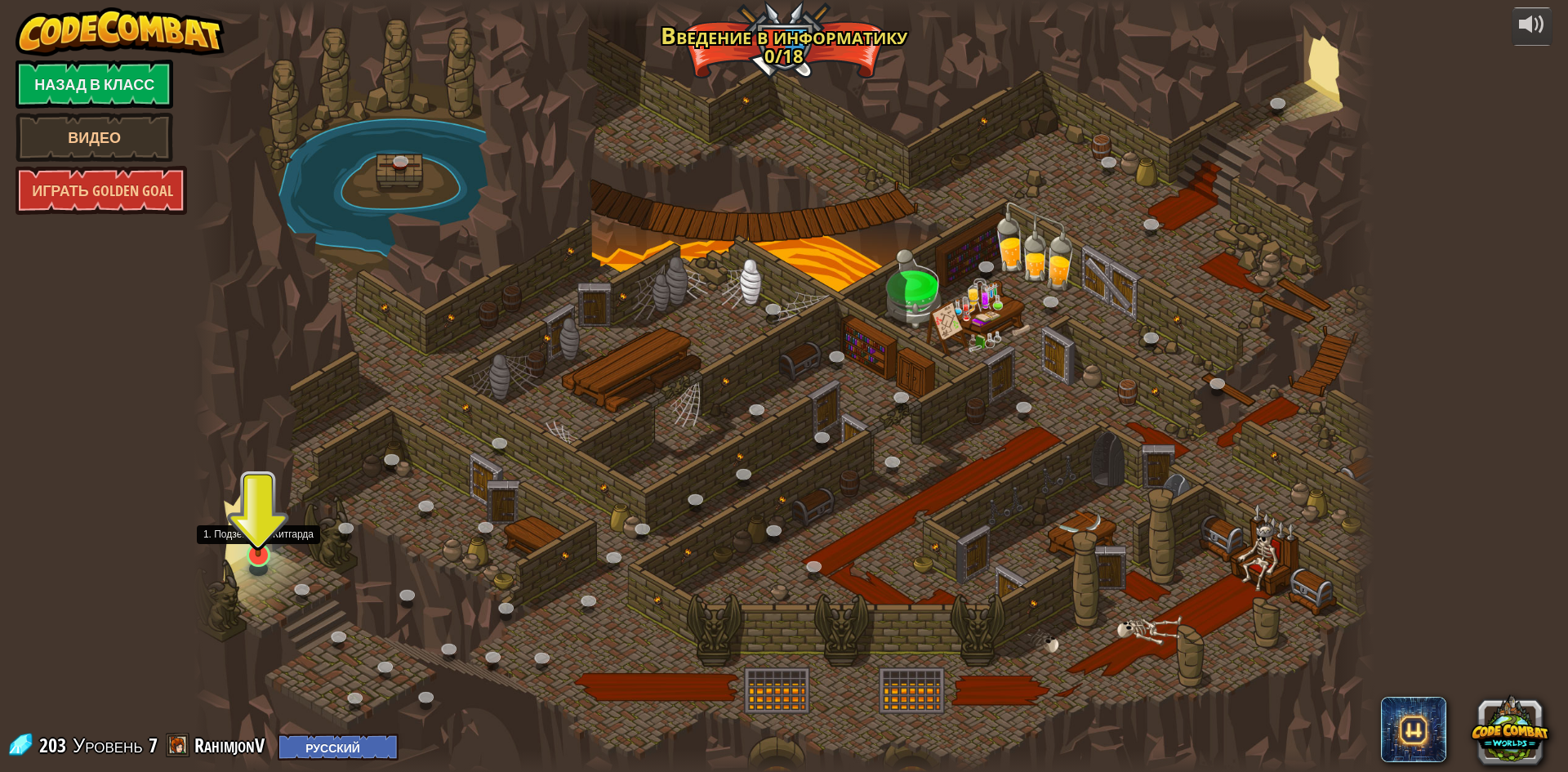
click at [262, 535] on img at bounding box center [259, 521] width 32 height 72
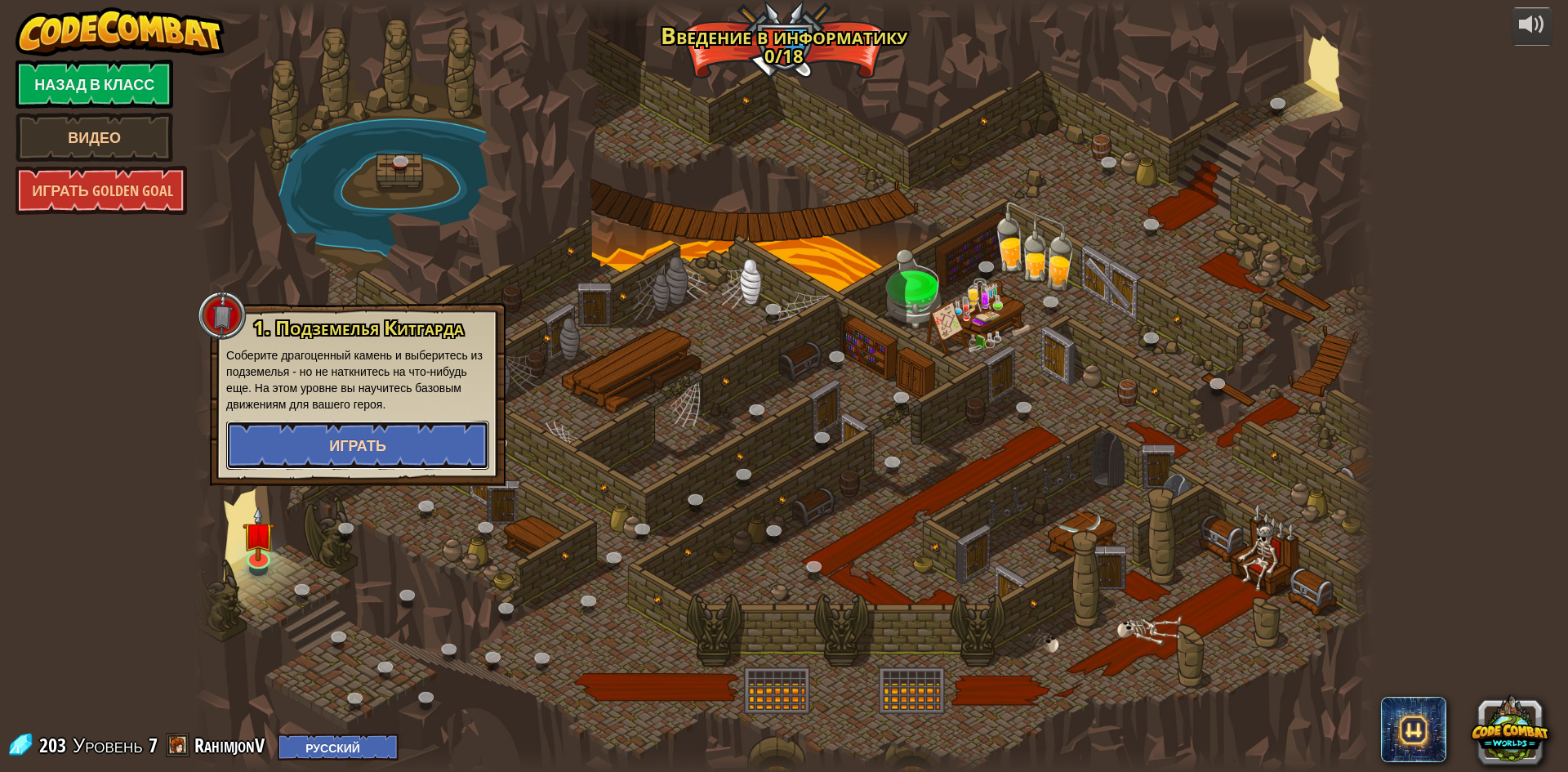
click at [369, 435] on button "Играть" at bounding box center [358, 445] width 263 height 49
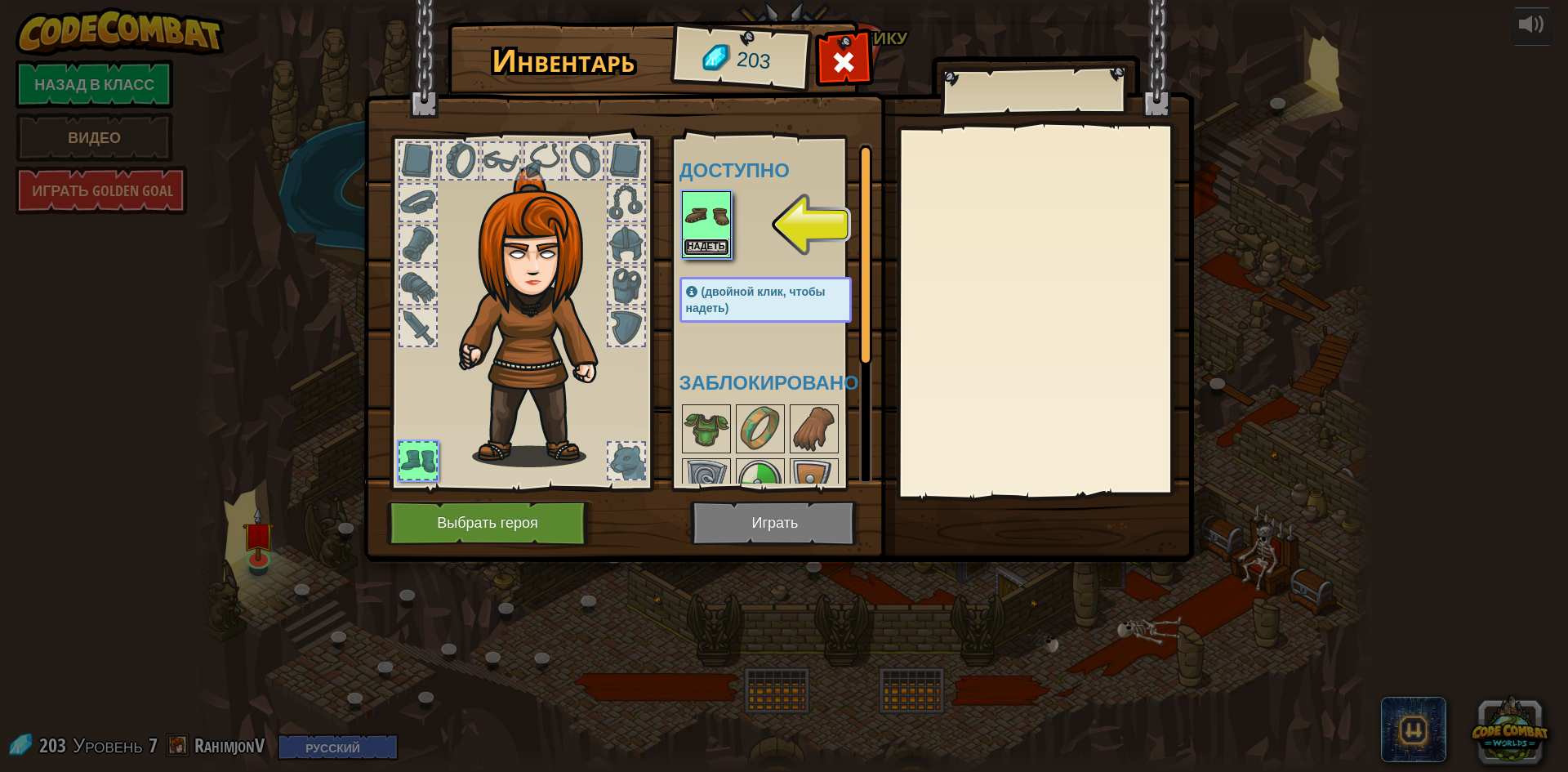
click at [728, 250] on button "Надеть" at bounding box center [706, 247] width 46 height 17
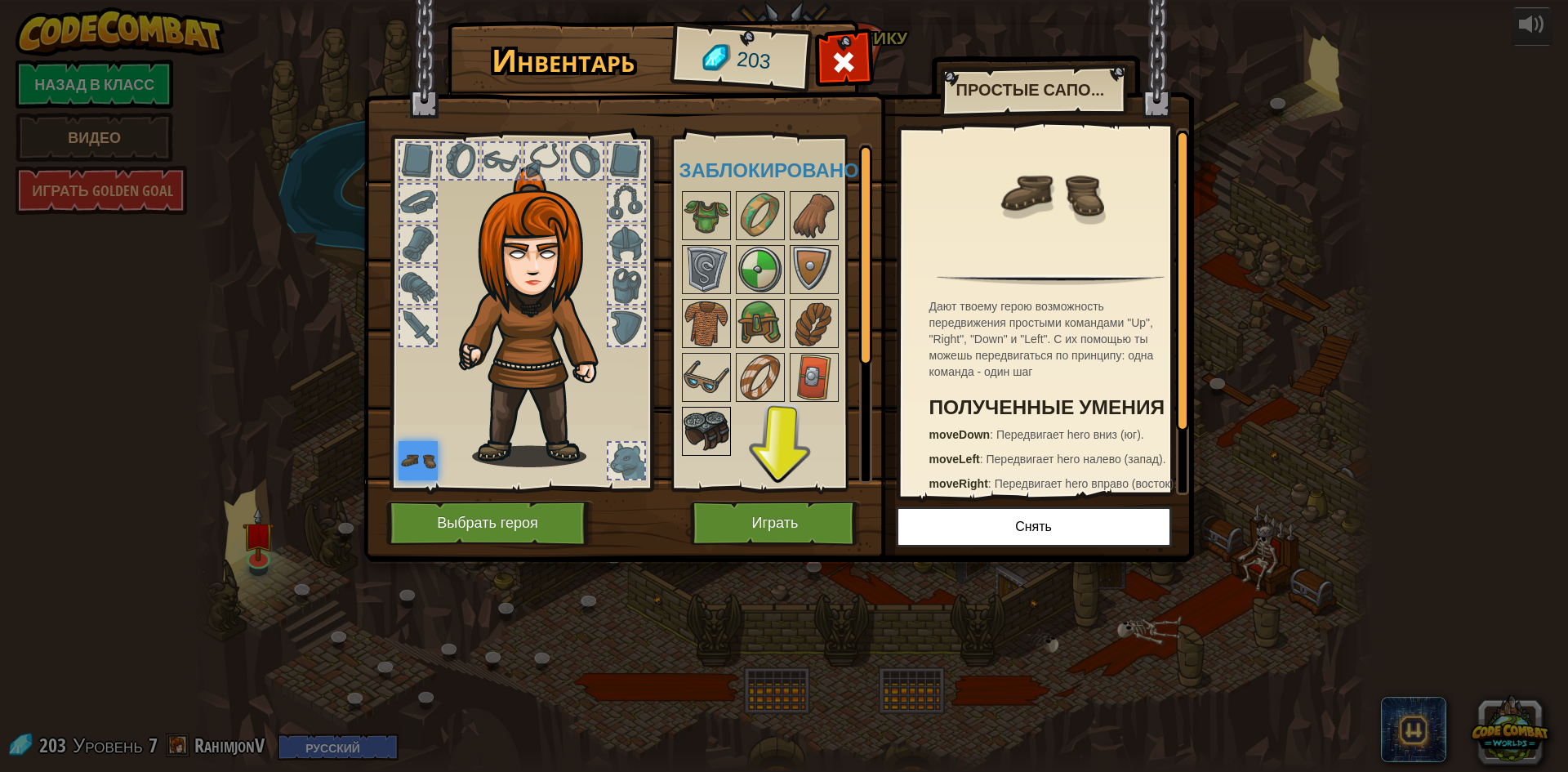
click at [710, 428] on img at bounding box center [706, 431] width 46 height 46
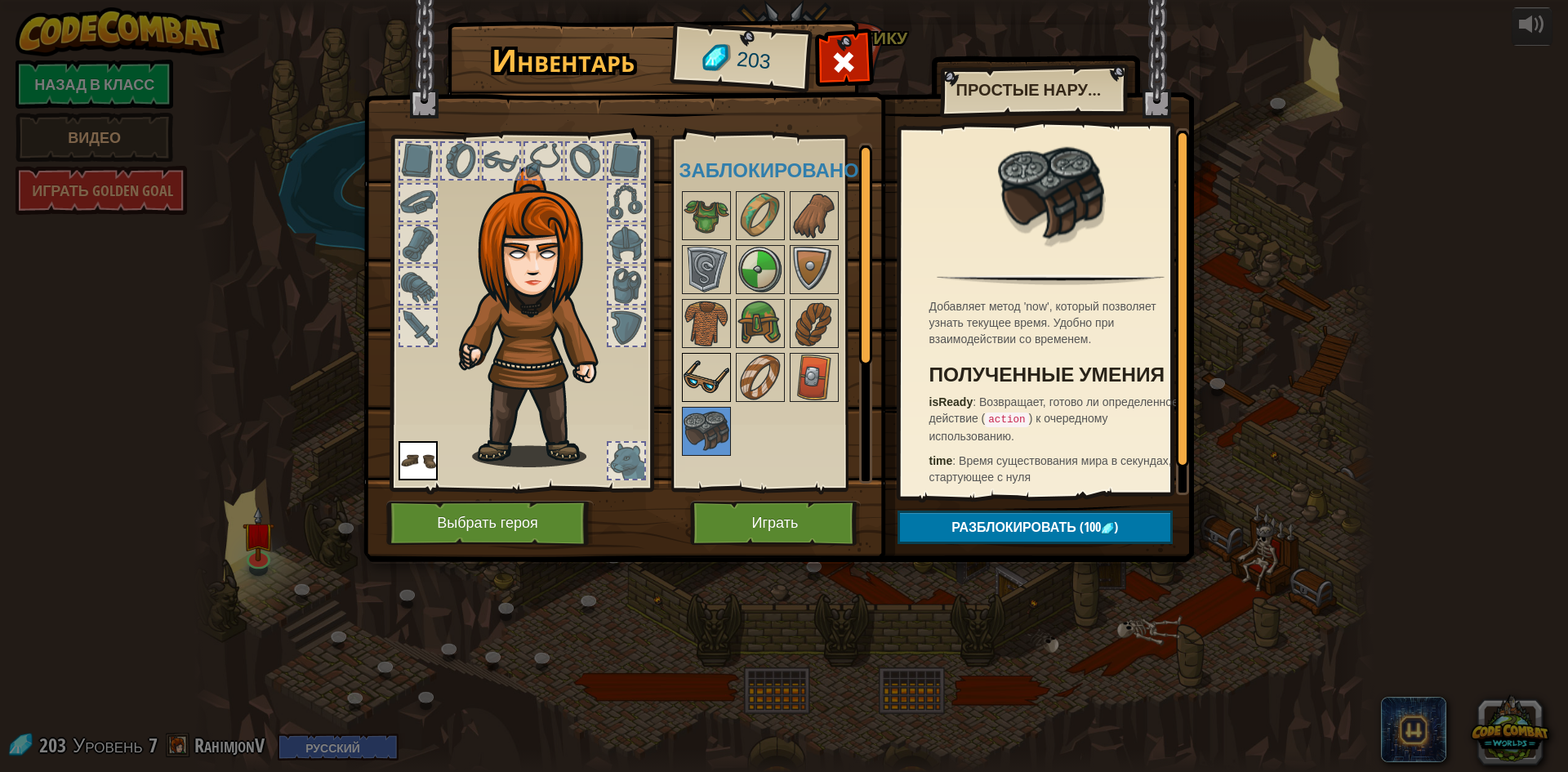
click at [699, 375] on img at bounding box center [706, 377] width 46 height 46
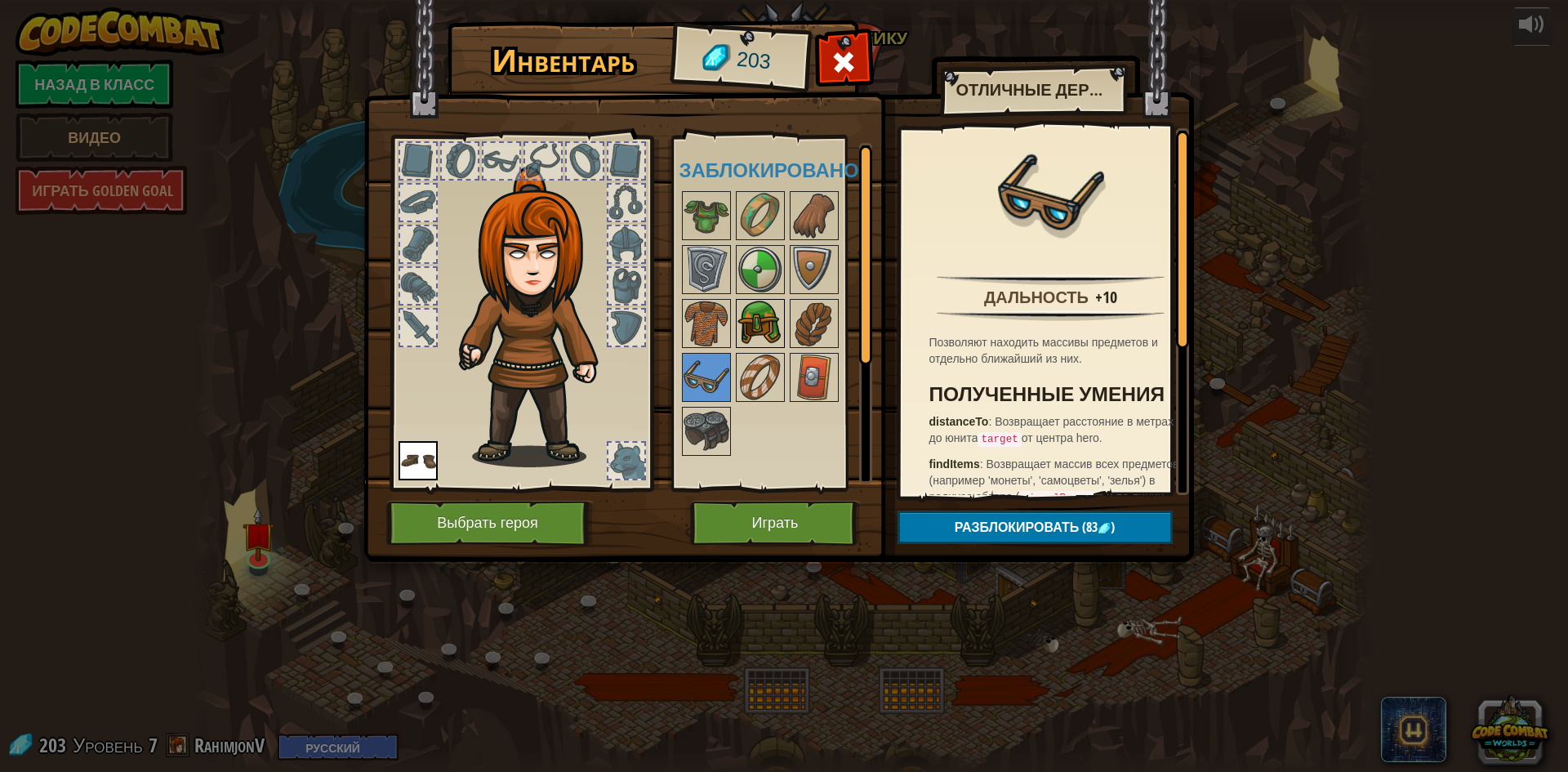
click at [770, 320] on img at bounding box center [760, 323] width 46 height 46
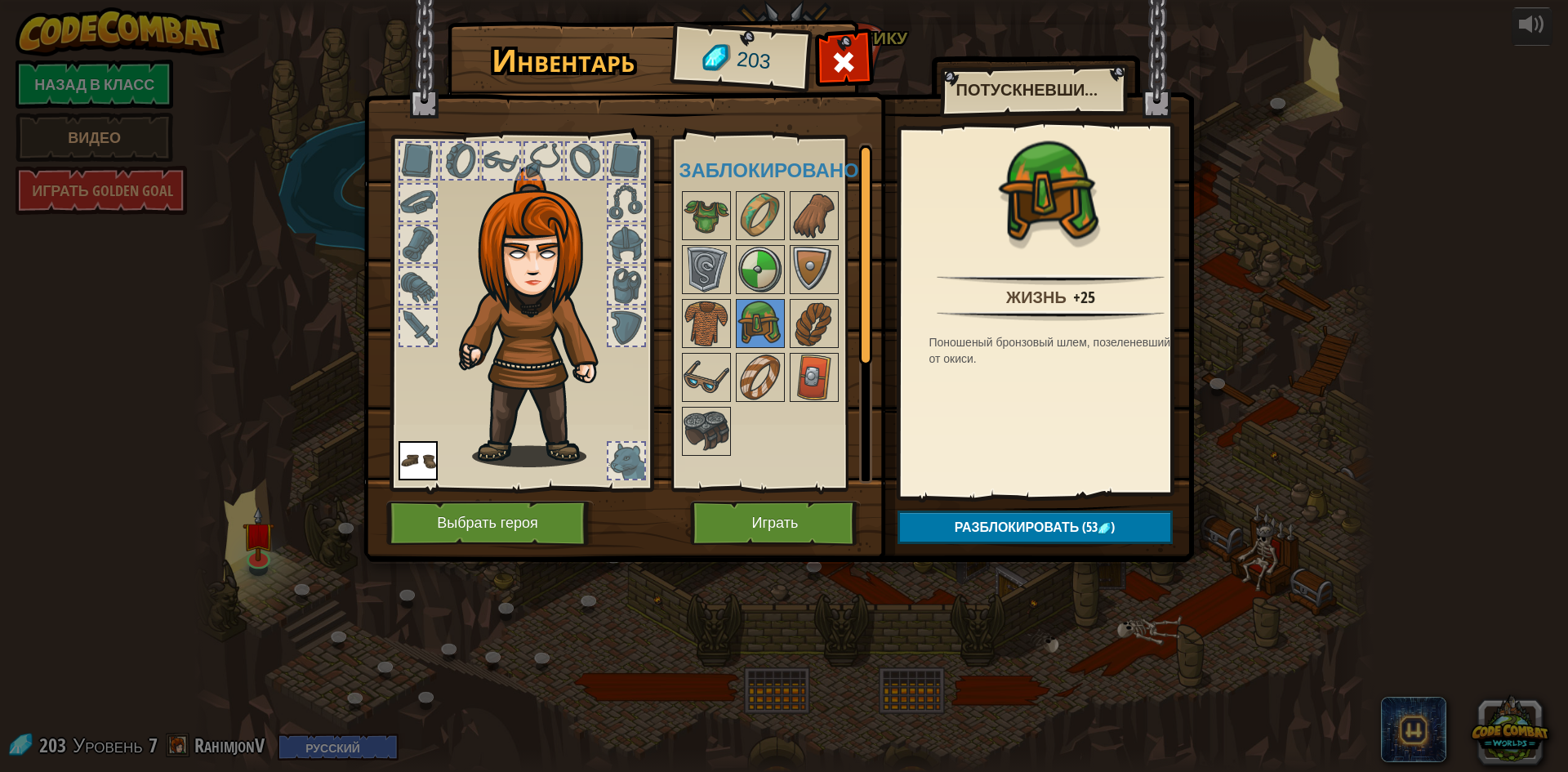
click at [405, 322] on div at bounding box center [418, 327] width 36 height 36
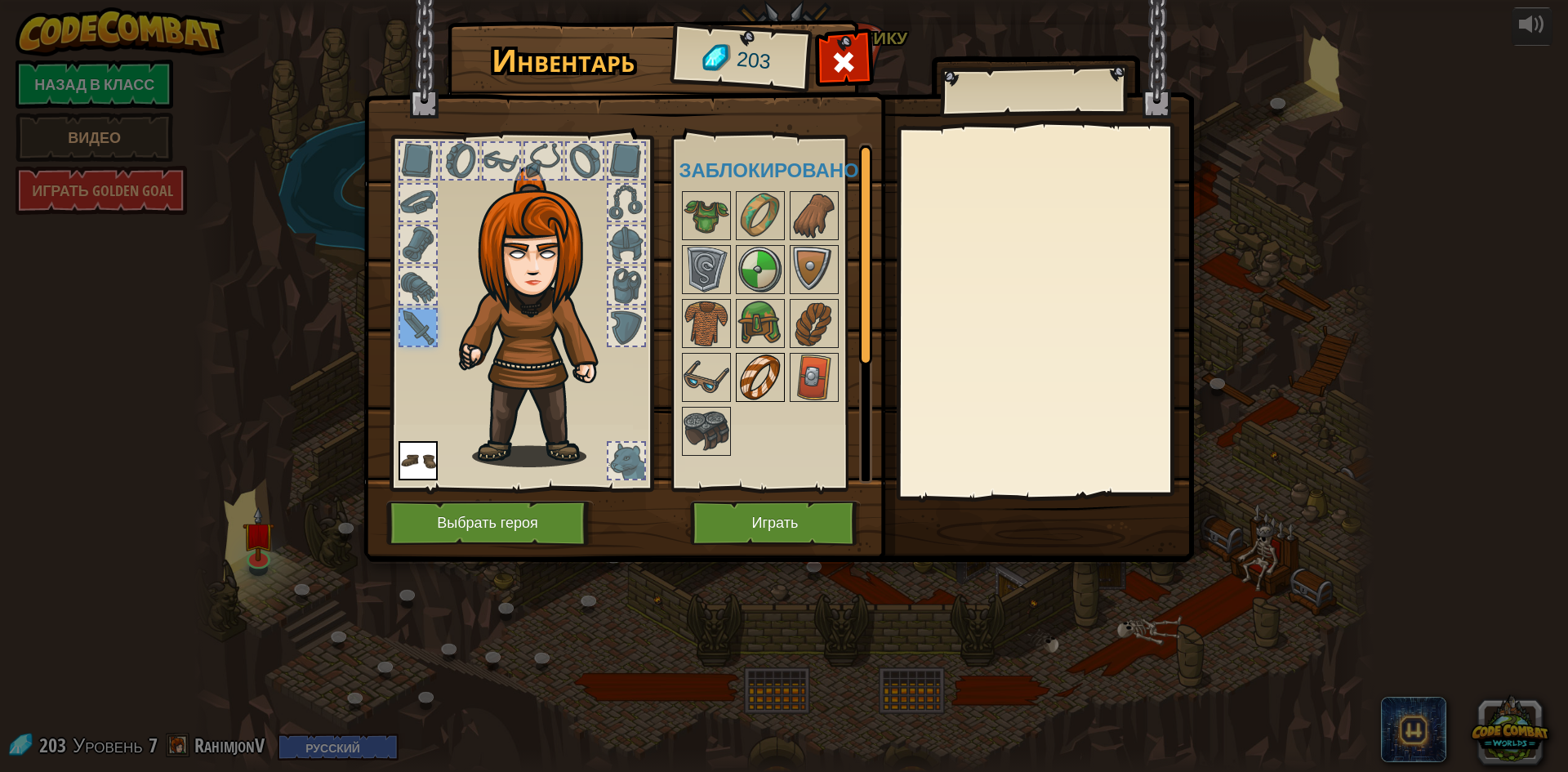
click at [749, 353] on div at bounding box center [760, 378] width 49 height 49
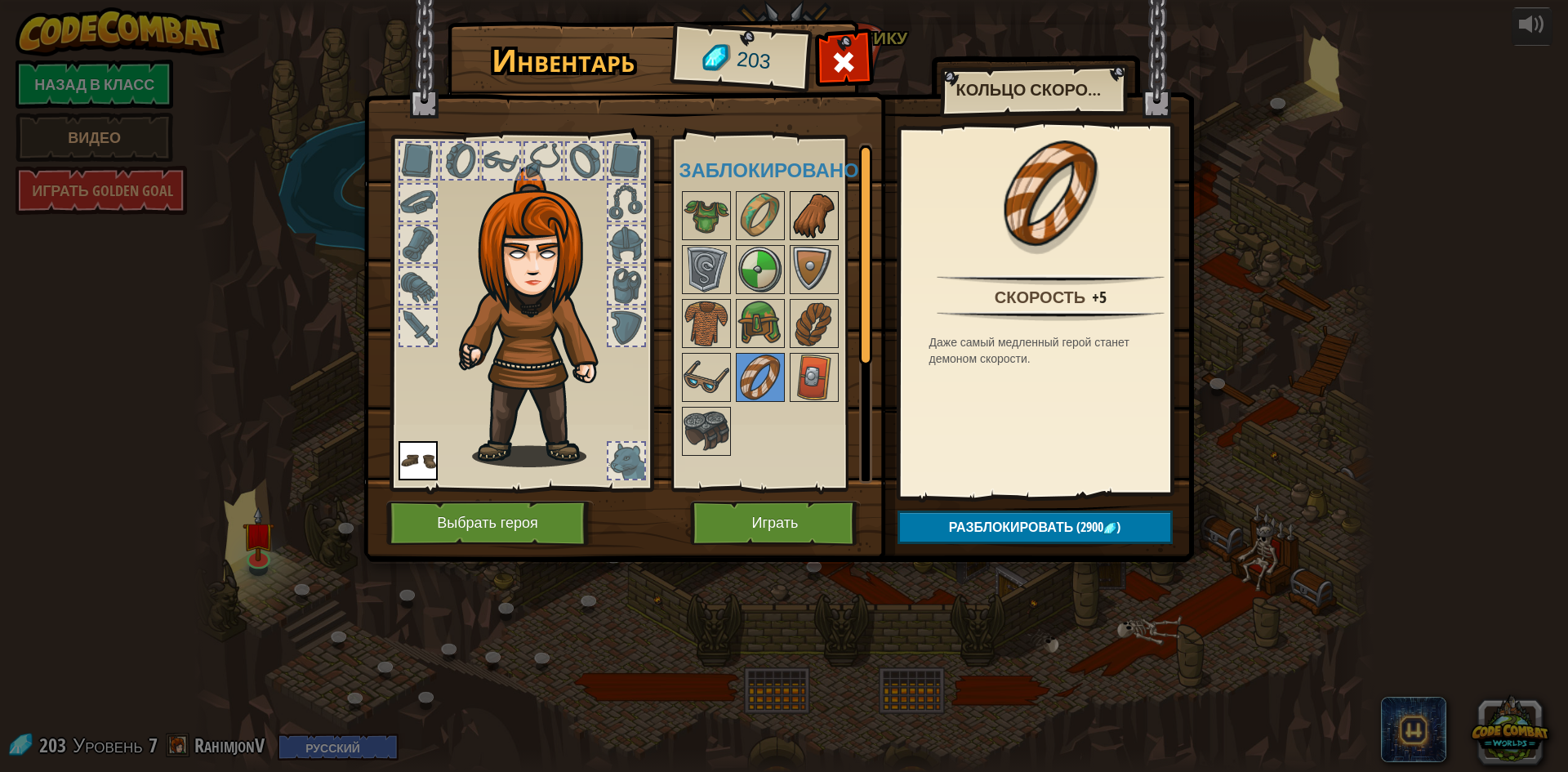
click at [820, 229] on img at bounding box center [814, 216] width 46 height 46
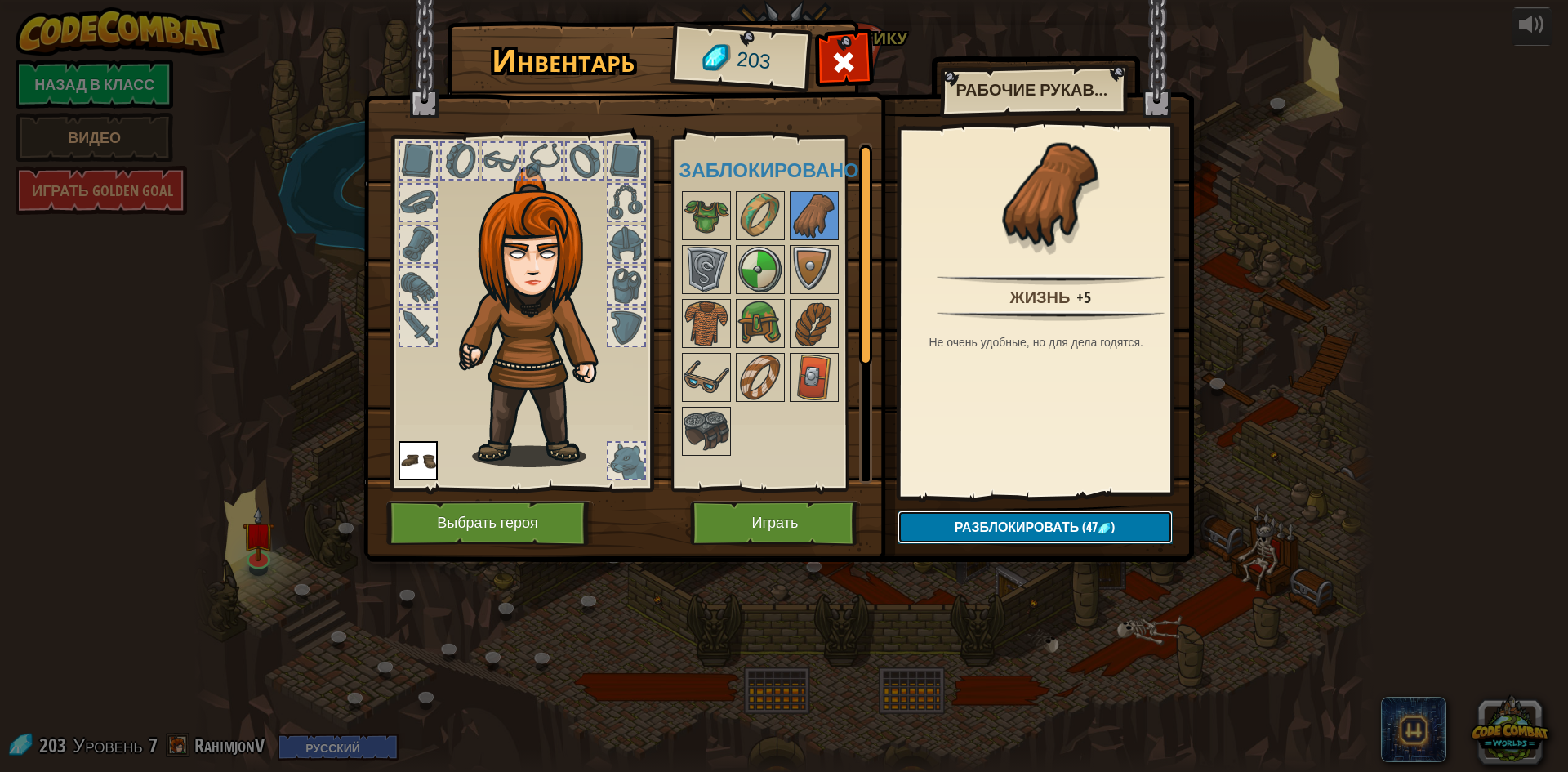
click at [1008, 524] on span "Разблокировать" at bounding box center [1018, 527] width 125 height 18
click at [1008, 524] on button "Подтвердить" at bounding box center [1036, 527] width 275 height 33
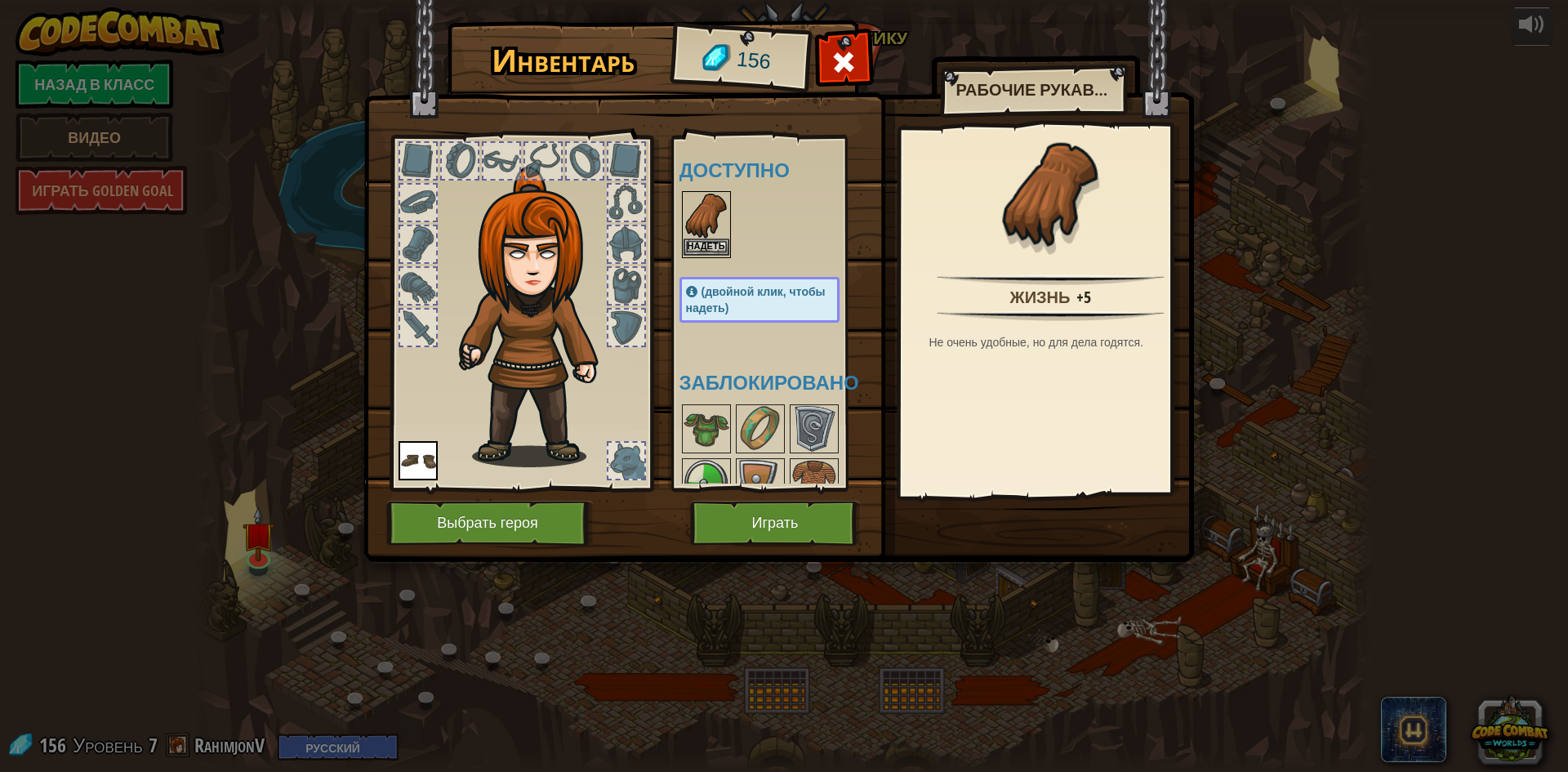
click at [706, 237] on img at bounding box center [706, 216] width 46 height 46
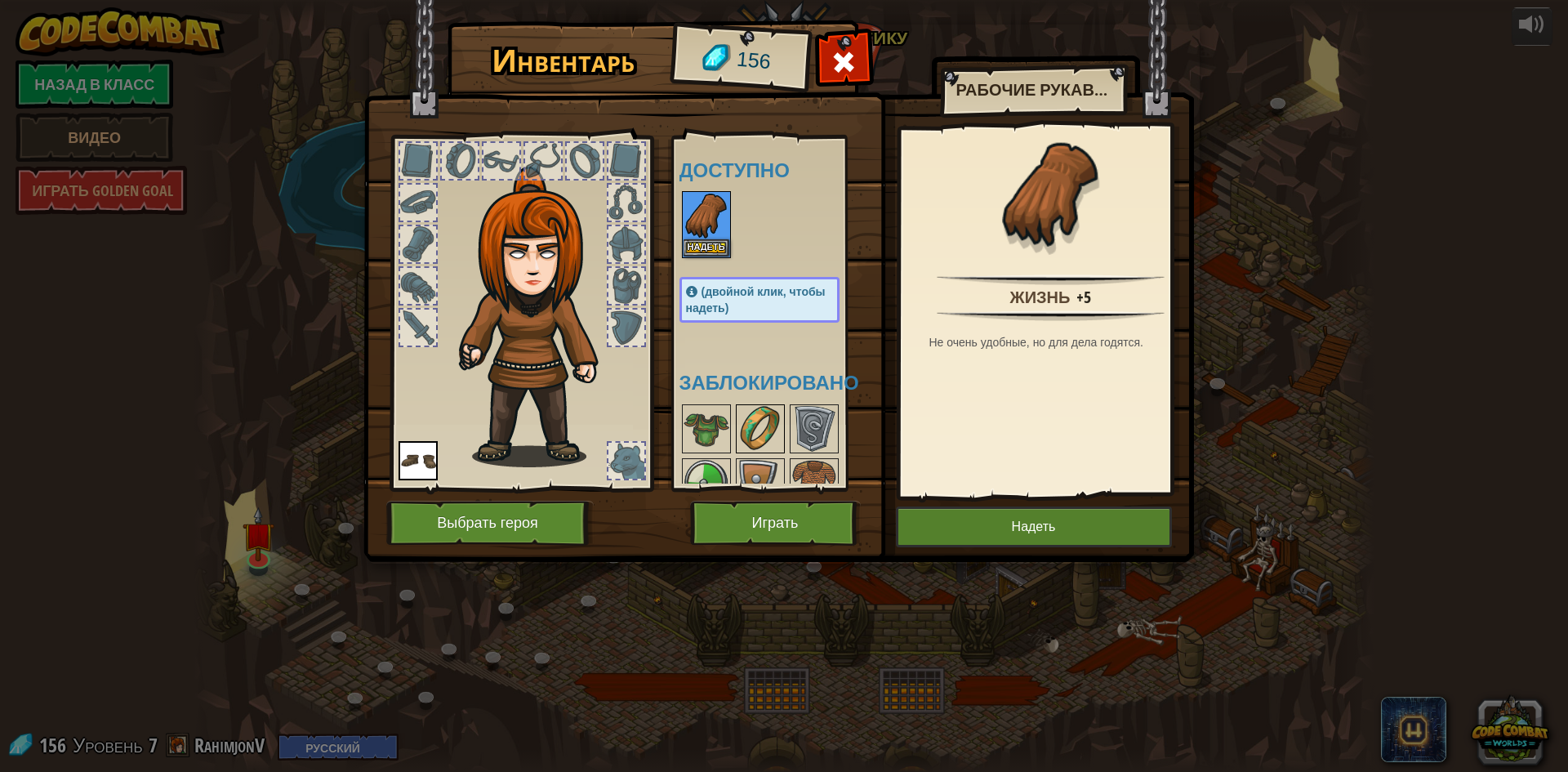
scroll to position [134, 0]
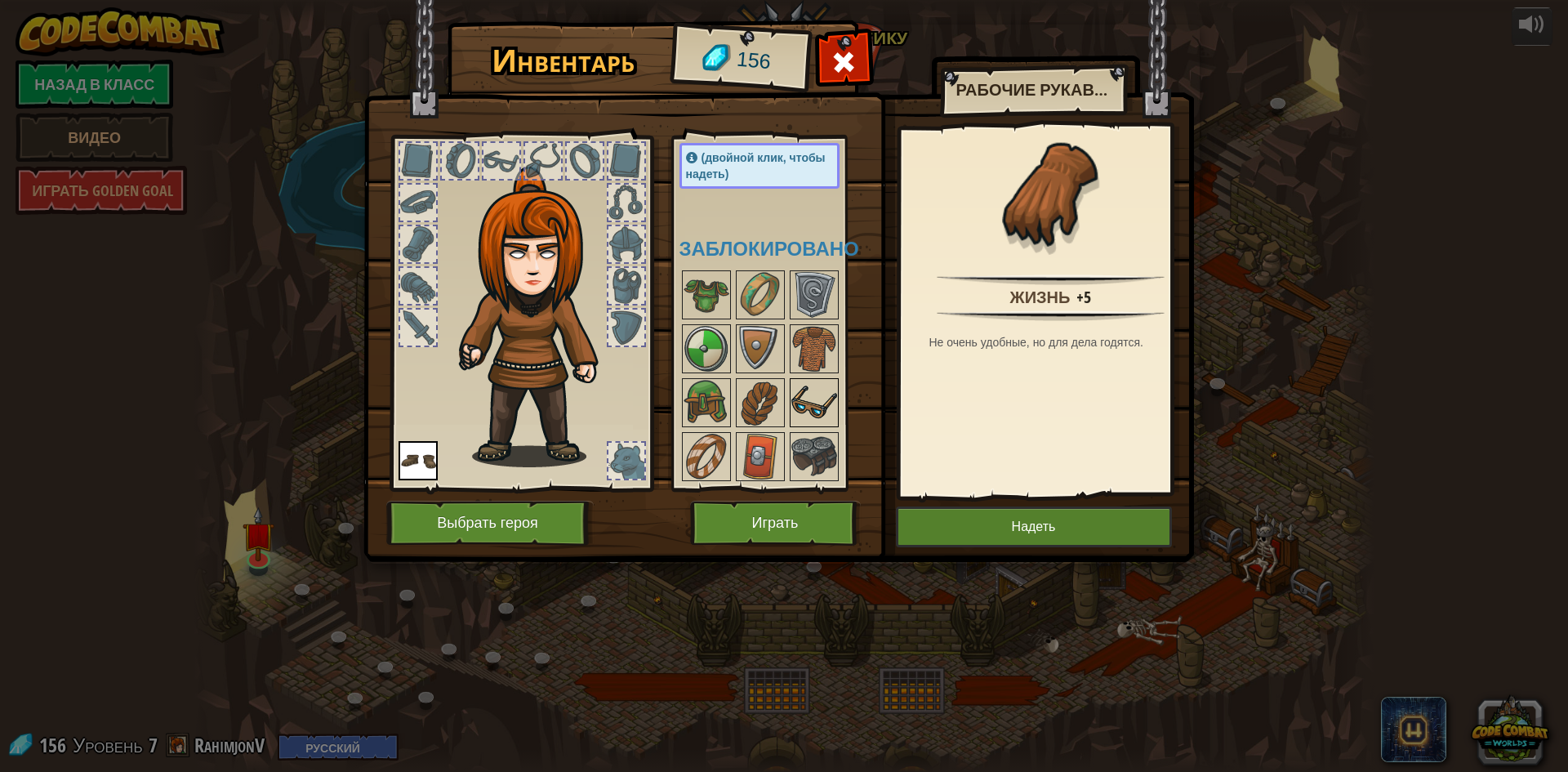
click at [814, 399] on img at bounding box center [814, 403] width 46 height 46
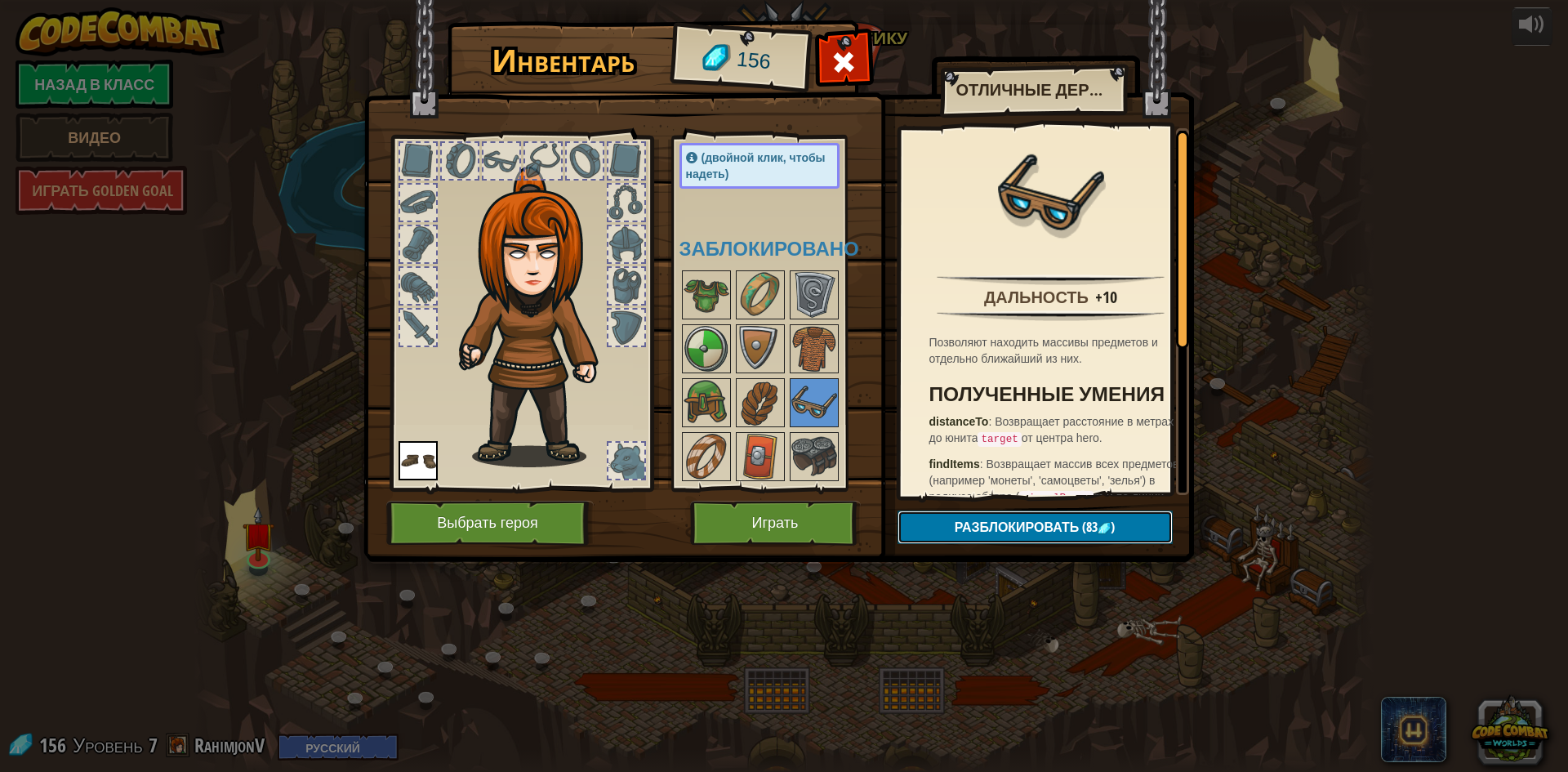
click at [1005, 522] on span "Разблокировать" at bounding box center [1018, 527] width 125 height 18
click at [973, 513] on button "Подтвердить" at bounding box center [1036, 527] width 275 height 33
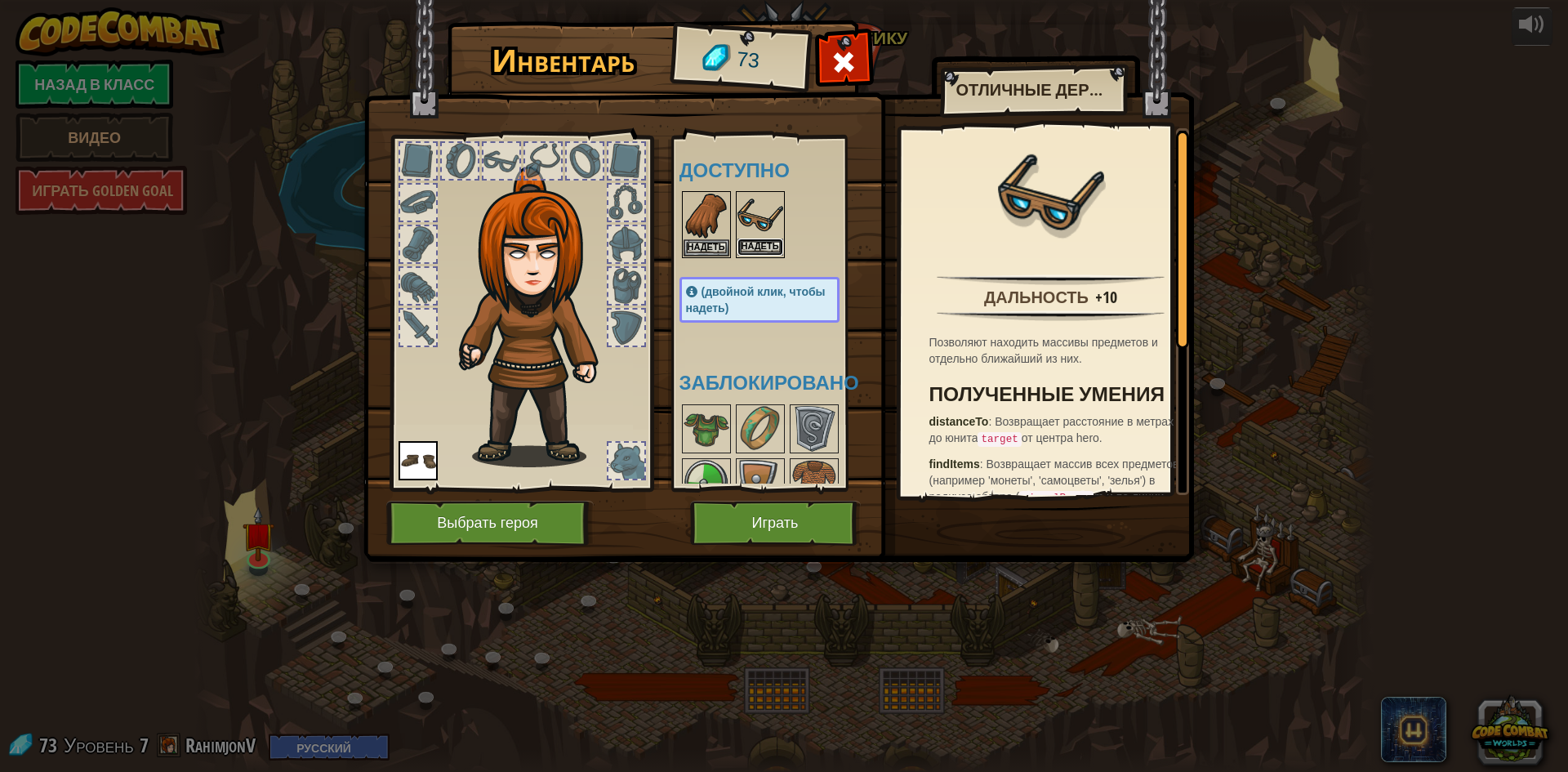
click at [761, 240] on button "Надеть" at bounding box center [760, 247] width 46 height 17
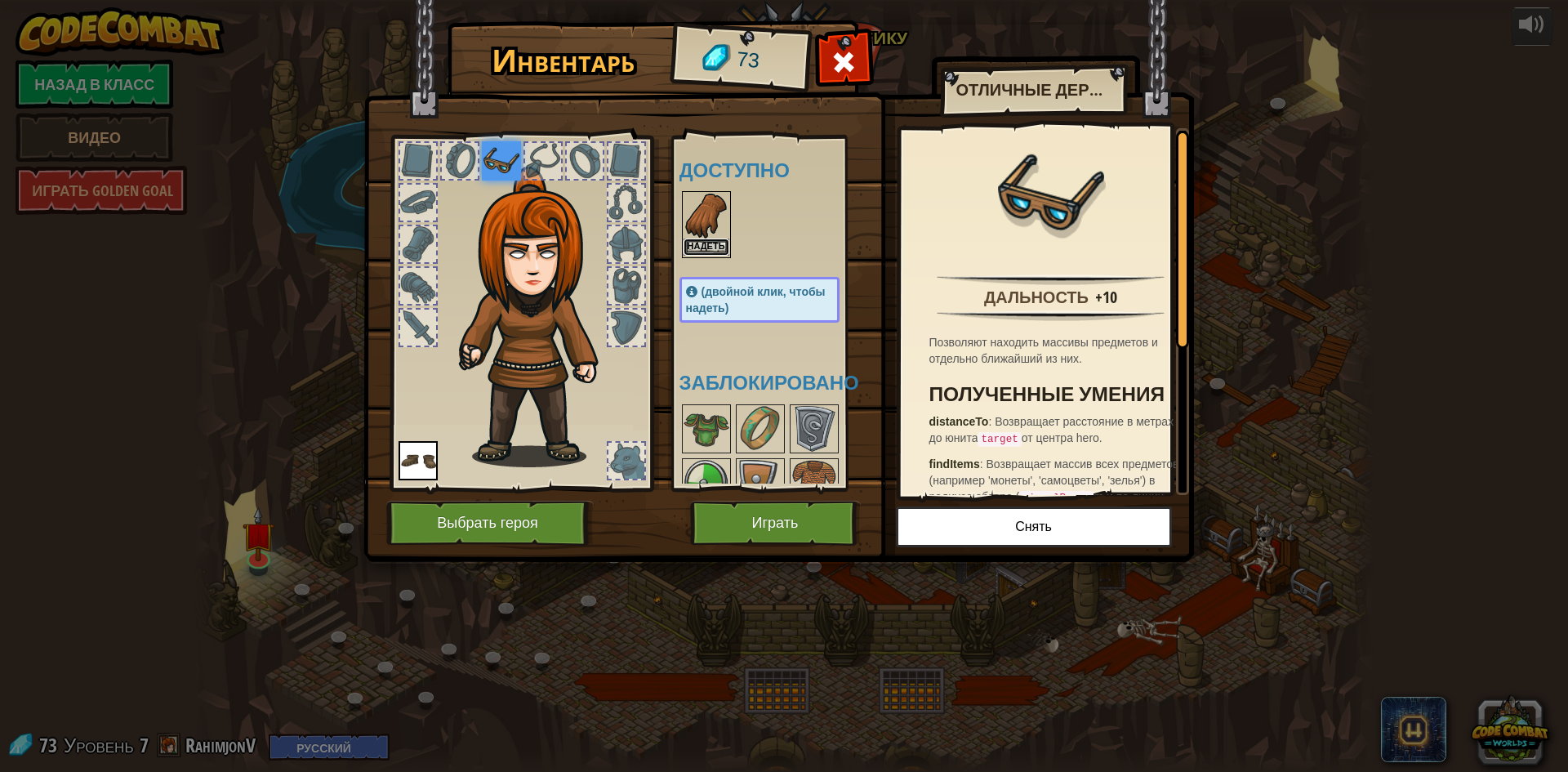
click at [704, 241] on button "Надеть" at bounding box center [706, 247] width 46 height 17
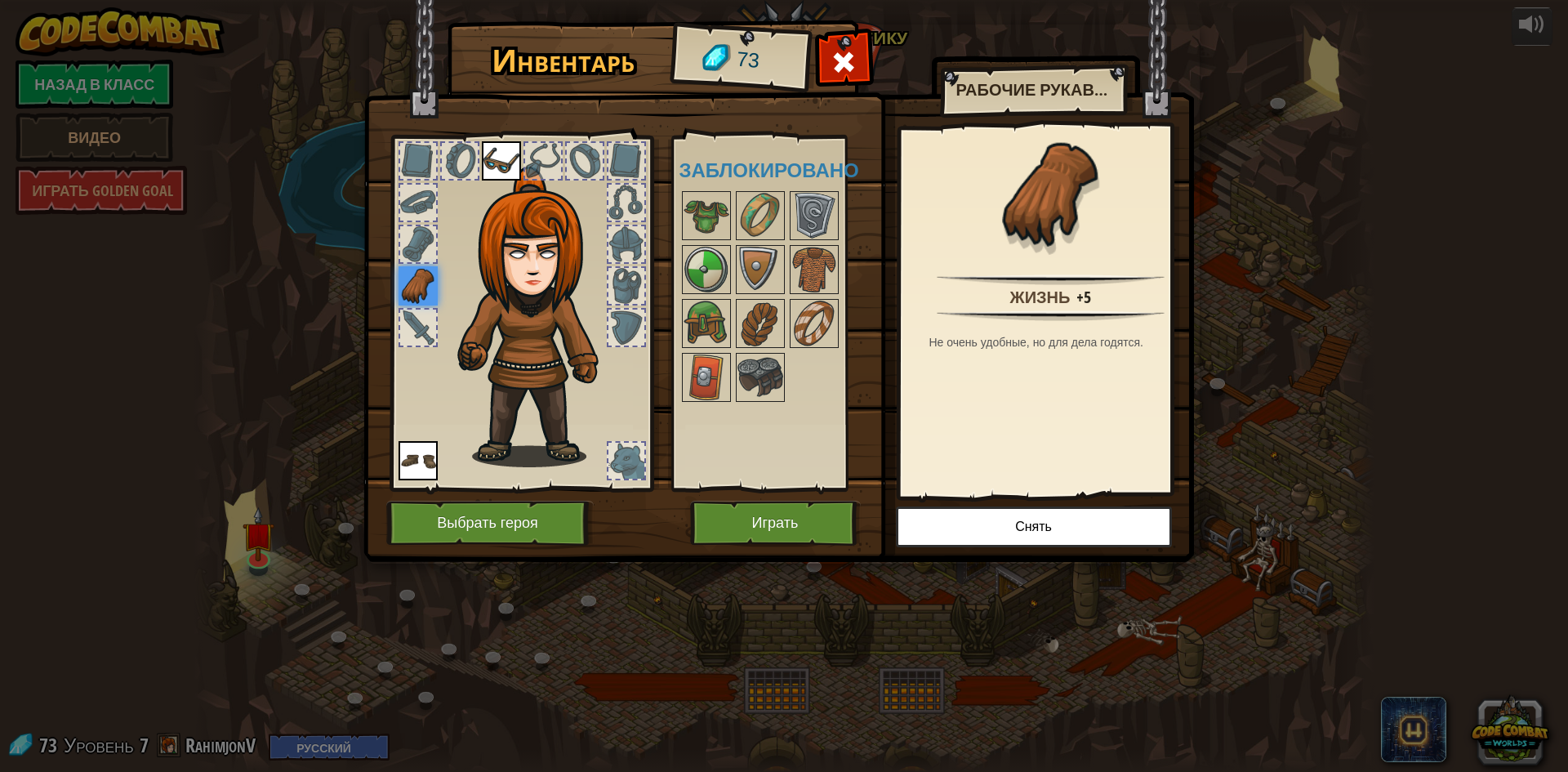
click at [493, 149] on img at bounding box center [502, 161] width 39 height 39
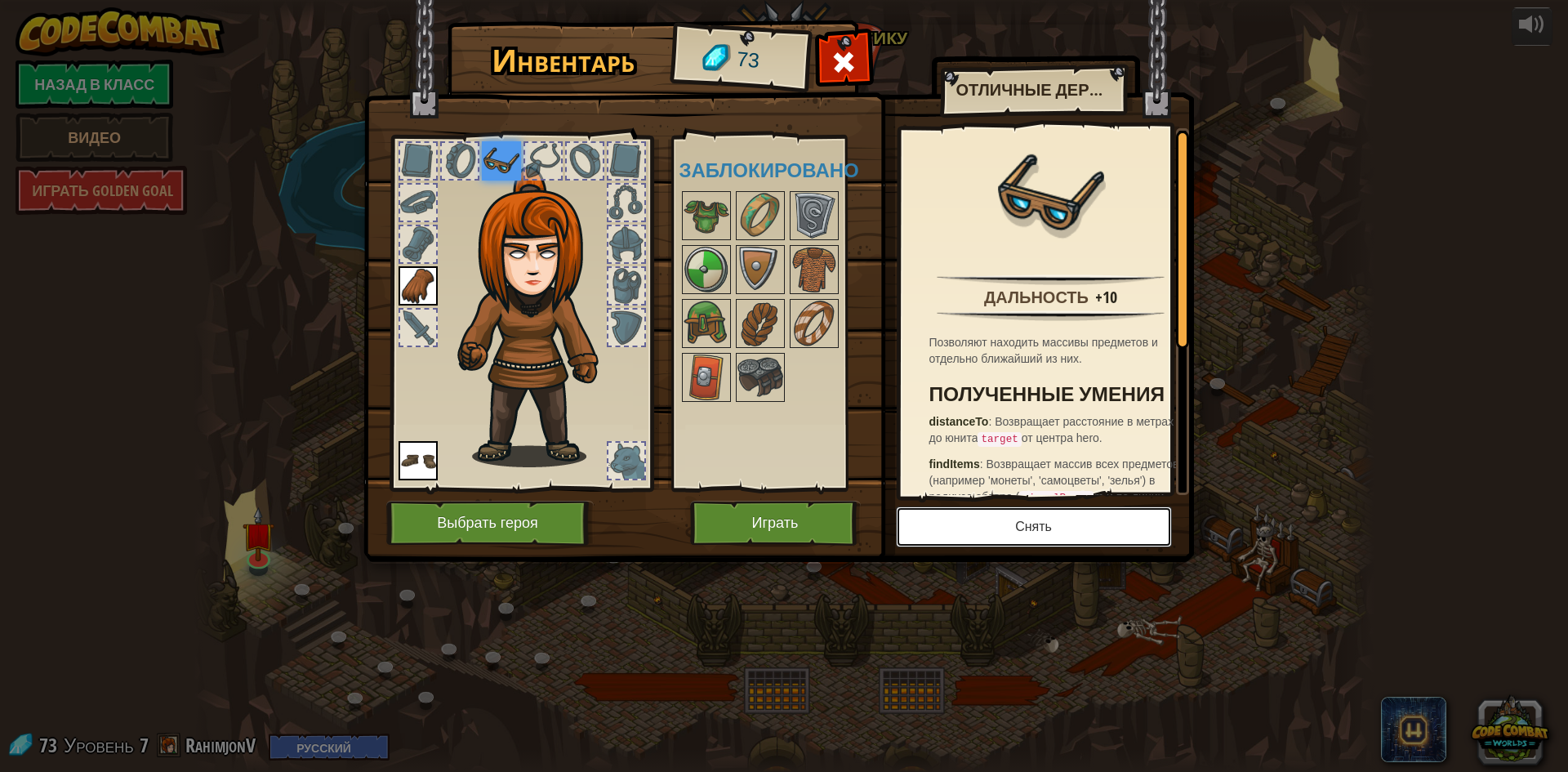
click at [1151, 522] on button "Снять" at bounding box center [1034, 527] width 276 height 41
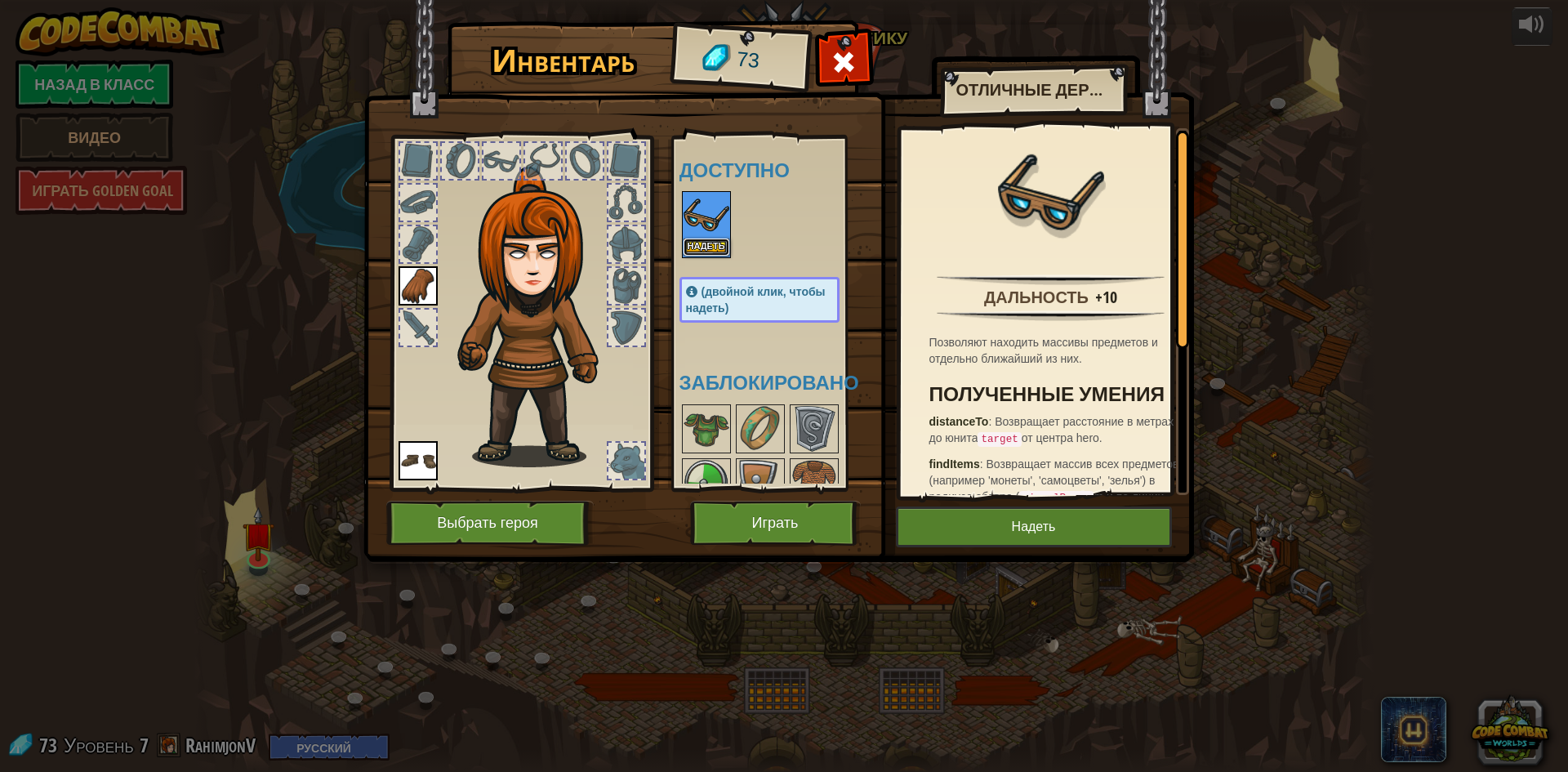
click at [701, 241] on button "Надеть" at bounding box center [706, 247] width 46 height 17
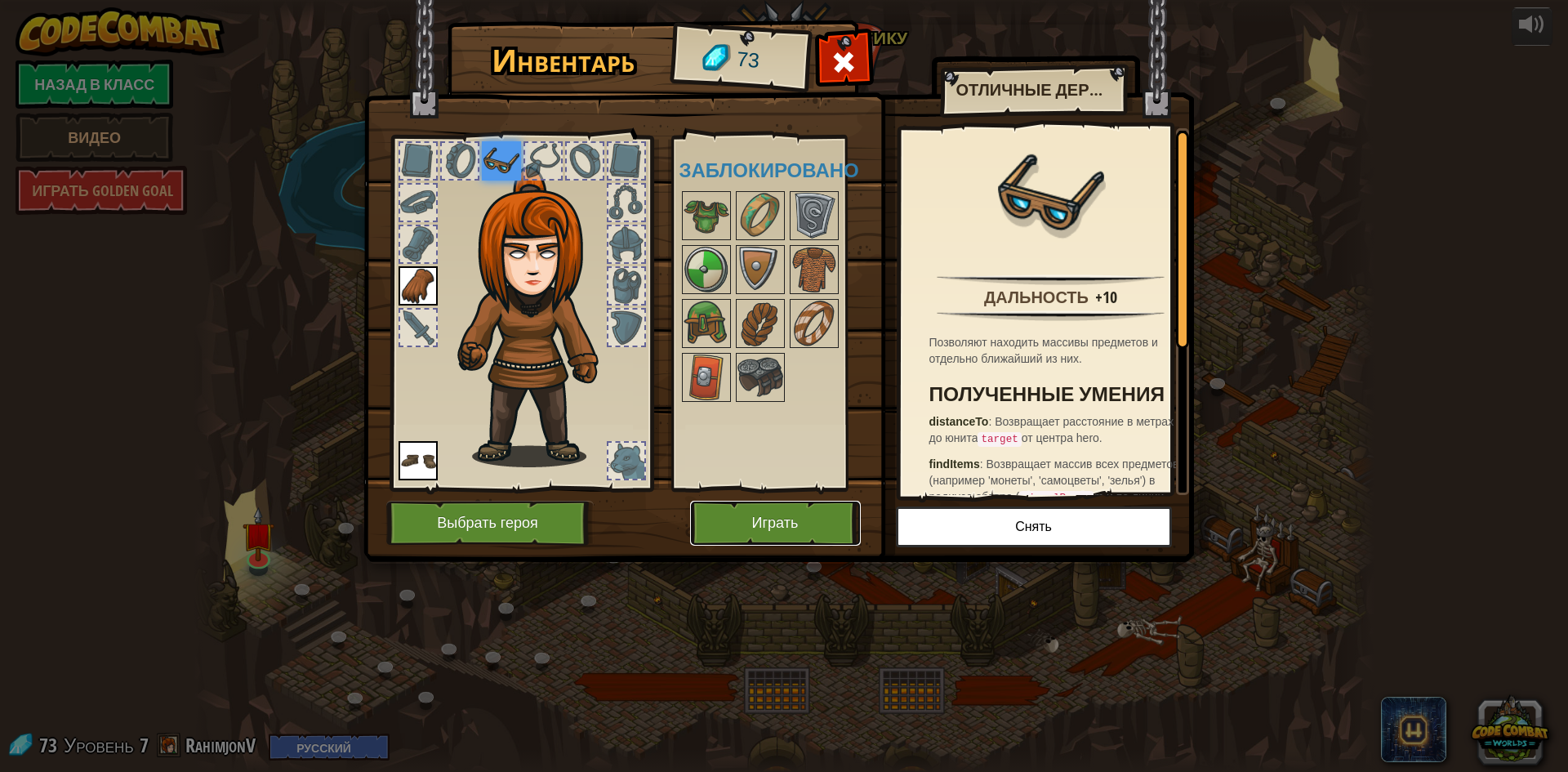
drag, startPoint x: 835, startPoint y: 515, endPoint x: 822, endPoint y: 513, distance: 13.2
click at [822, 513] on button "Играть" at bounding box center [776, 523] width 171 height 45
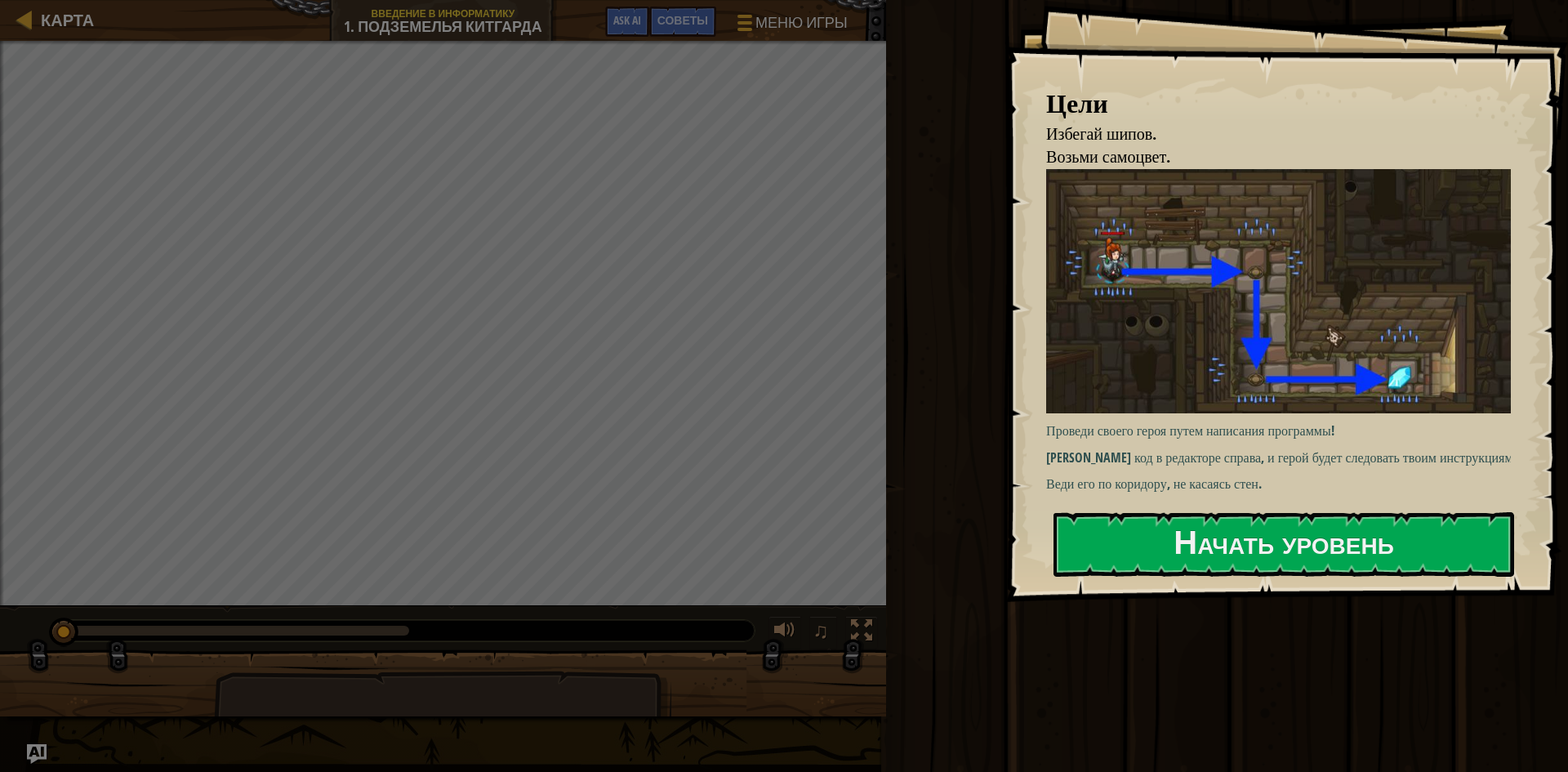
click at [984, 65] on div "Запустить Завершить Готово" at bounding box center [1225, 382] width 687 height 764
drag, startPoint x: 984, startPoint y: 64, endPoint x: 999, endPoint y: 52, distance: 19.2
click at [999, 53] on div "Запустить Завершить Готово" at bounding box center [1225, 382] width 687 height 764
click at [999, 52] on div "Запустить Завершить Готово" at bounding box center [1225, 382] width 687 height 764
click at [715, 579] on div "Цели Избегай шипов. Возьми самоцвет. Проведи своего героя путем написания прогр…" at bounding box center [784, 386] width 1568 height 772
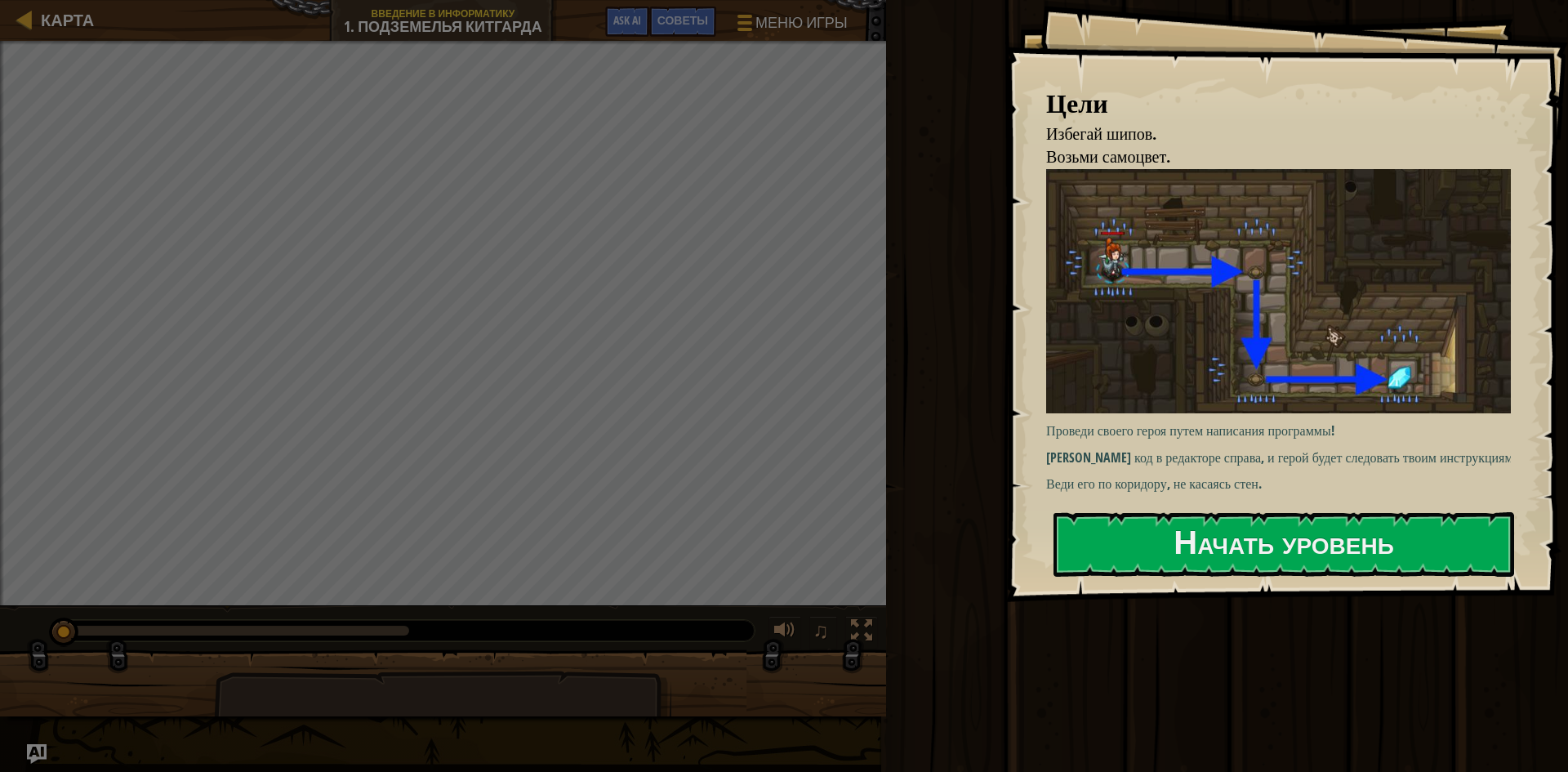
drag, startPoint x: 1140, startPoint y: 30, endPoint x: 250, endPoint y: 784, distance: 1166.5
click at [250, 0] on html "Цели Избегай шипов. Возьми самоцвет. Проведи своего героя путем написания прогр…" at bounding box center [784, 0] width 1568 height 0
drag, startPoint x: 212, startPoint y: 758, endPoint x: 210, endPoint y: 615, distance: 143.0
click at [211, 755] on div "Карта Введение в Информатику 1. Подземелья Китгарда Меню игры Готово Советы Ask…" at bounding box center [784, 386] width 1568 height 772
click at [977, 374] on div "Карта Введение в Информатику 1. Подземелья Китгарда Меню игры Готово Советы Ask…" at bounding box center [784, 386] width 1568 height 772
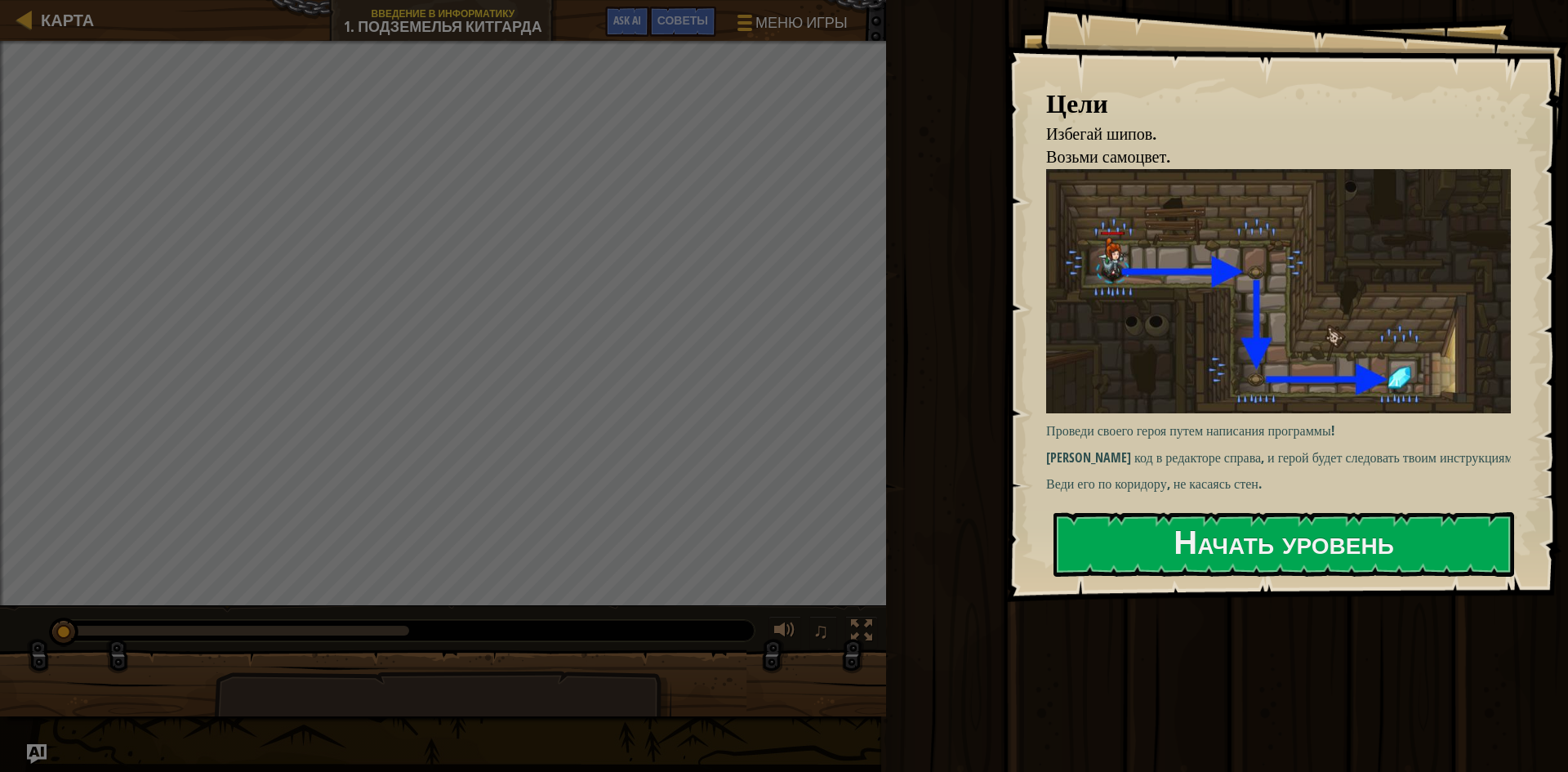
click at [825, 321] on div "Цели Избегай шипов. Возьми самоцвет. Проведи своего героя путем написания прогр…" at bounding box center [784, 386] width 1568 height 772
click at [0, 241] on div at bounding box center [2, 335] width 4 height 590
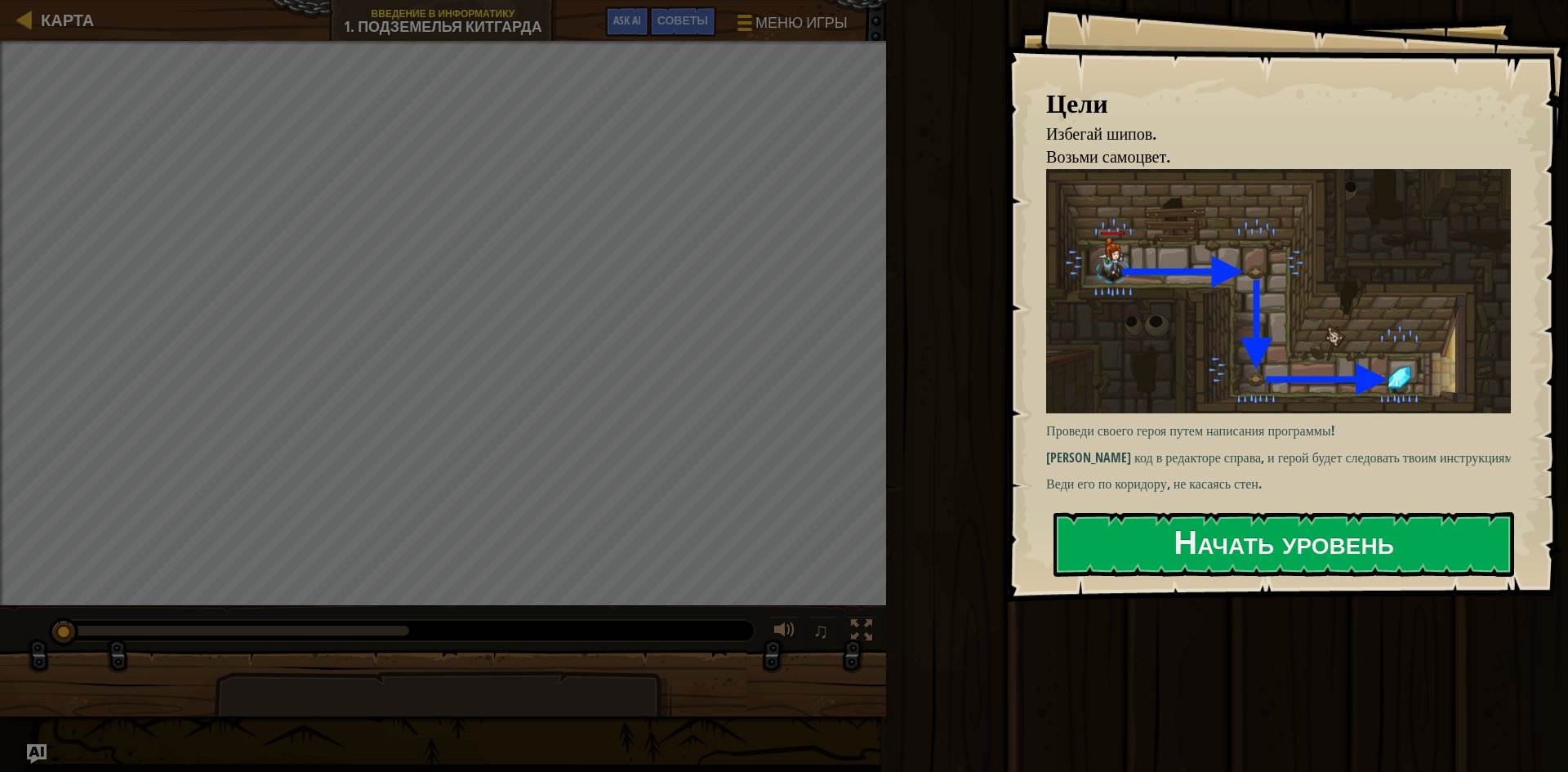
click at [0, 241] on div at bounding box center [2, 335] width 4 height 590
click at [1144, 541] on button "Начать уровень" at bounding box center [1284, 545] width 461 height 64
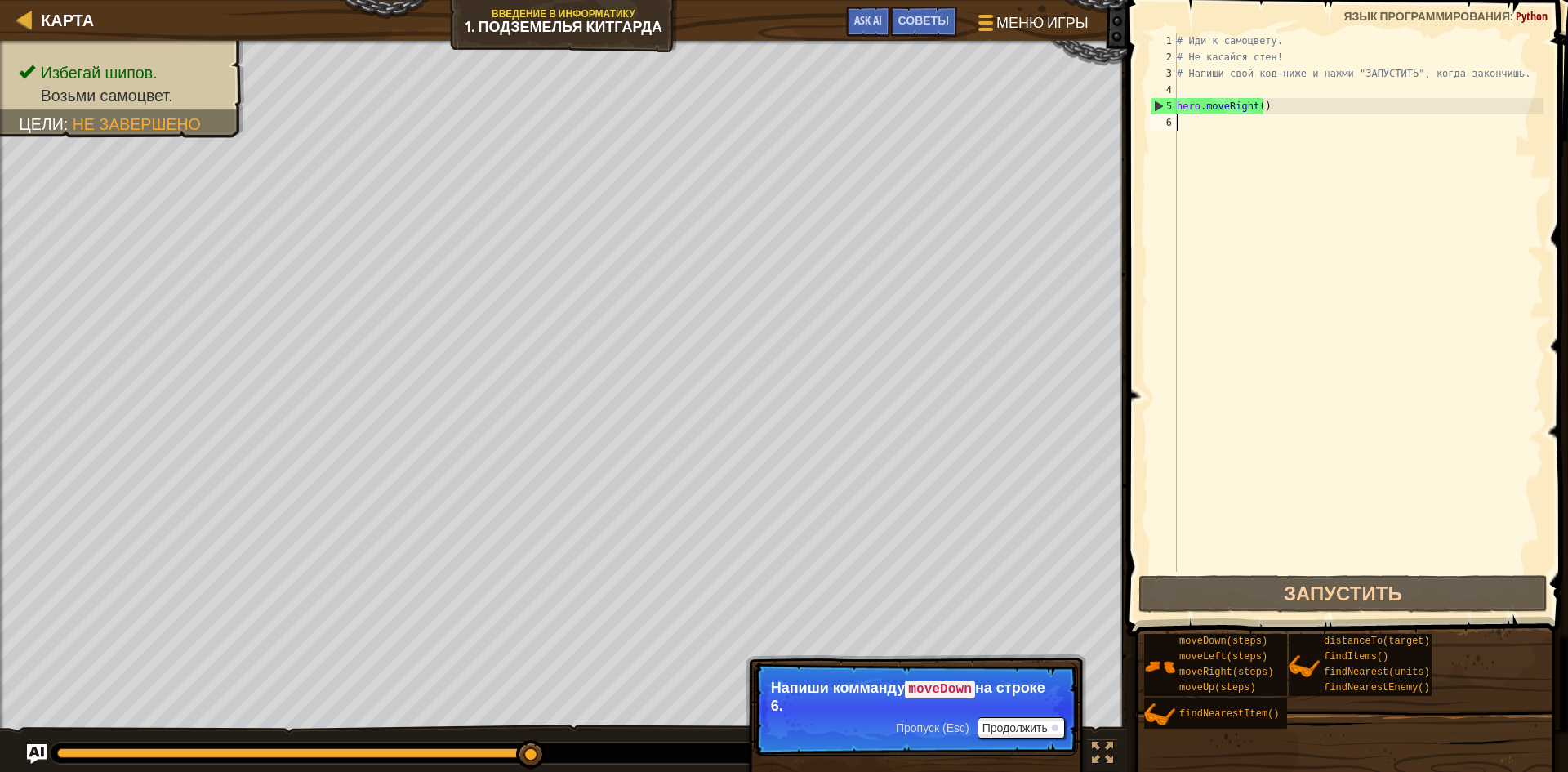
click at [1219, 117] on div "# Иди к самоцвету. # Не касайся стен! # Напиши свой код ниже и нажми "ЗАПУСТИТЬ…" at bounding box center [1359, 318] width 370 height 572
type textarea "h"
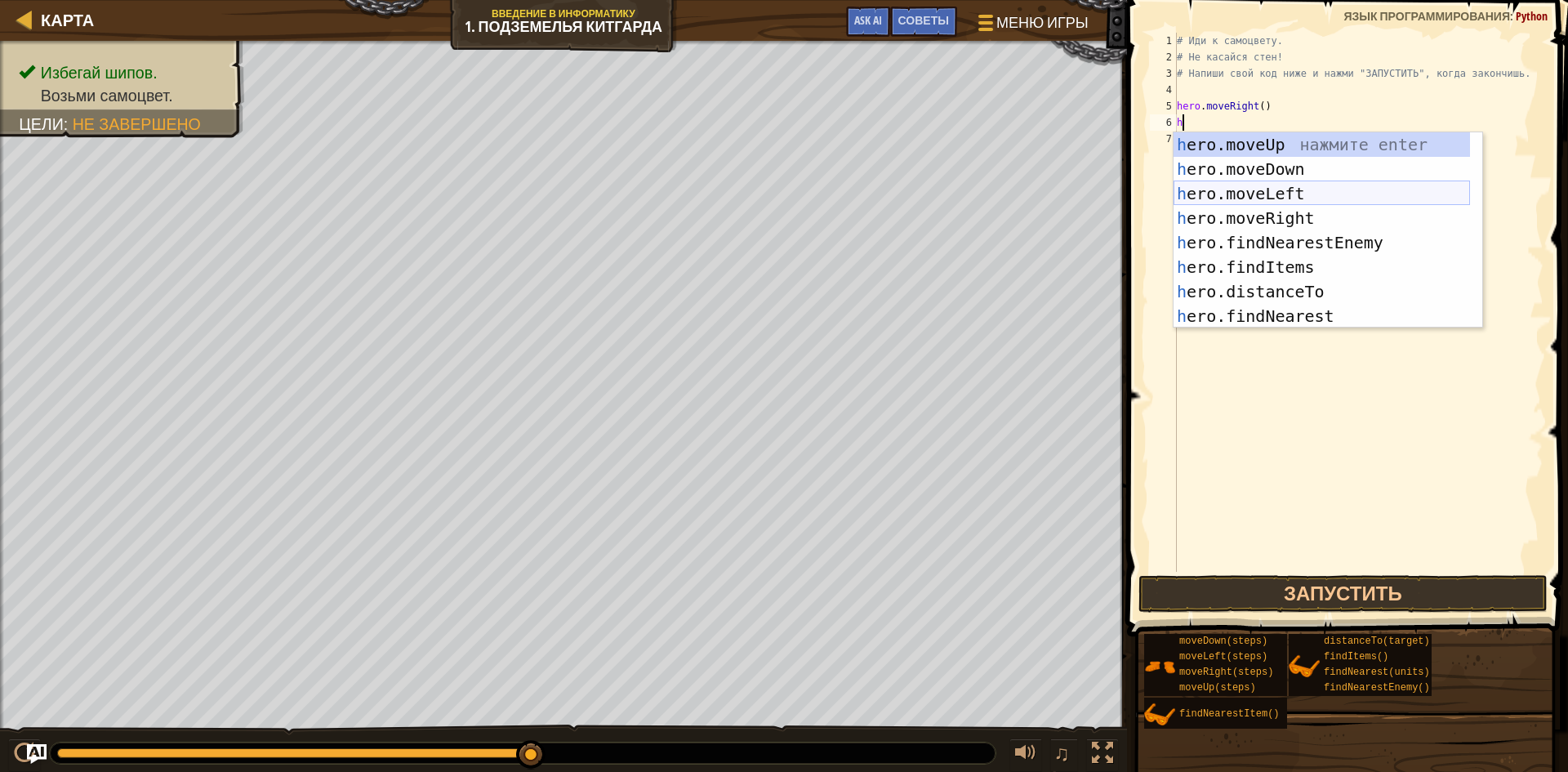
click at [1209, 195] on div "h ero.moveUp нажмите enter h ero.moveDown нажмите enter h ero.moveLeft нажмите …" at bounding box center [1321, 255] width 296 height 245
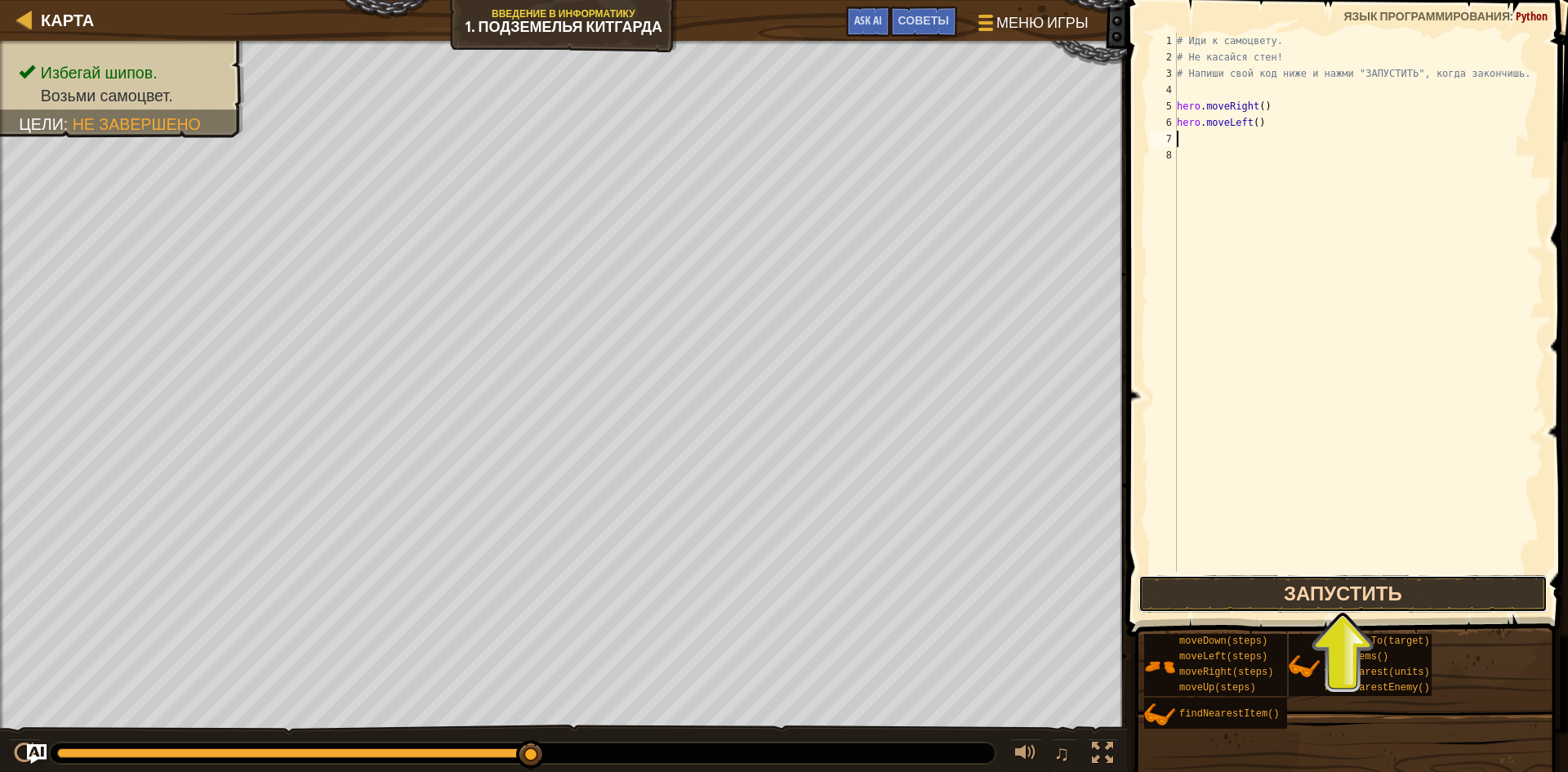
click at [1151, 593] on button "Запустить" at bounding box center [1343, 594] width 410 height 38
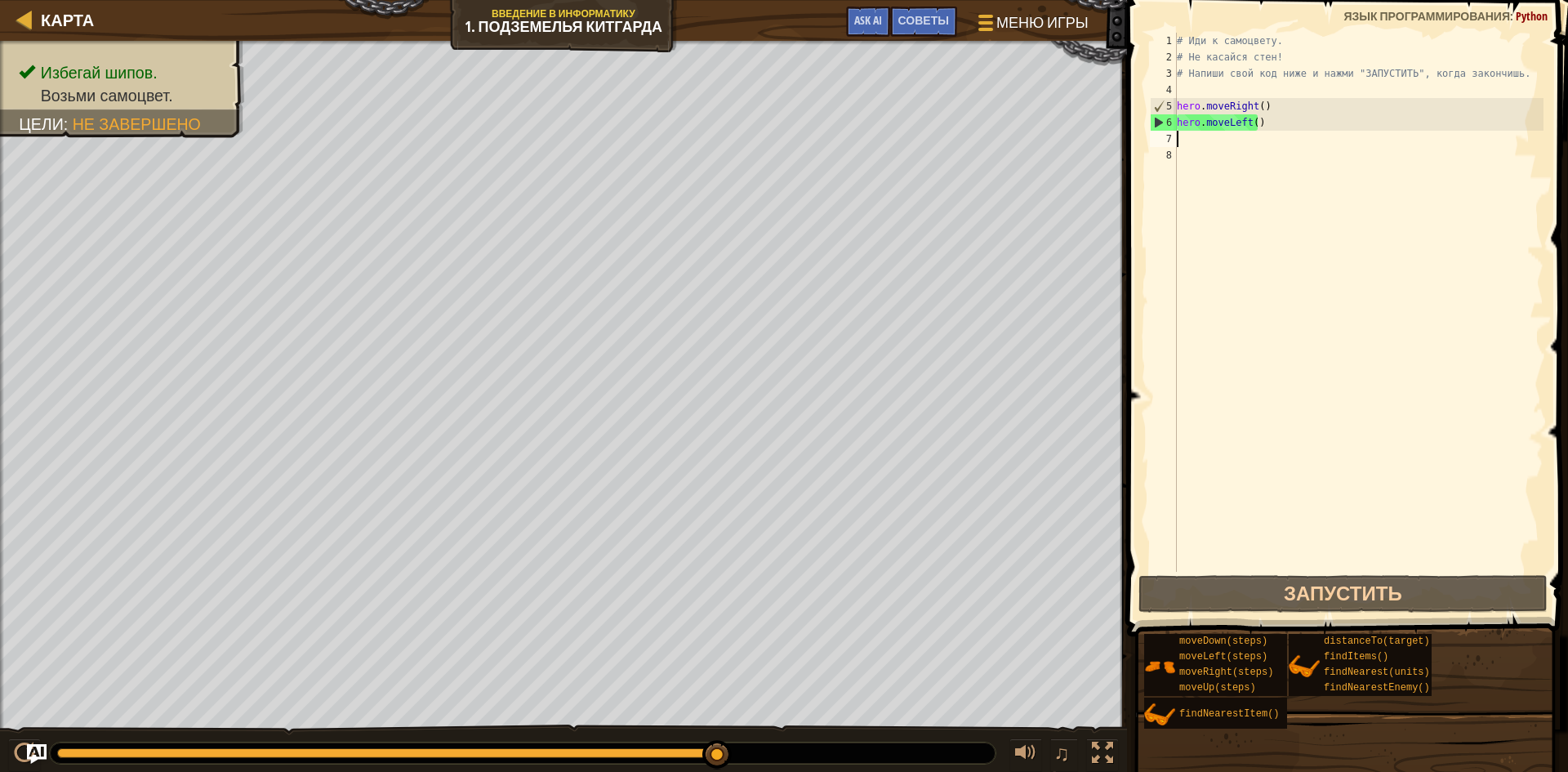
click at [1275, 119] on div "# Иди к самоцвету. # Не касайся стен! # Напиши свой код ниже и нажми "ЗАПУСТИТЬ…" at bounding box center [1359, 318] width 370 height 572
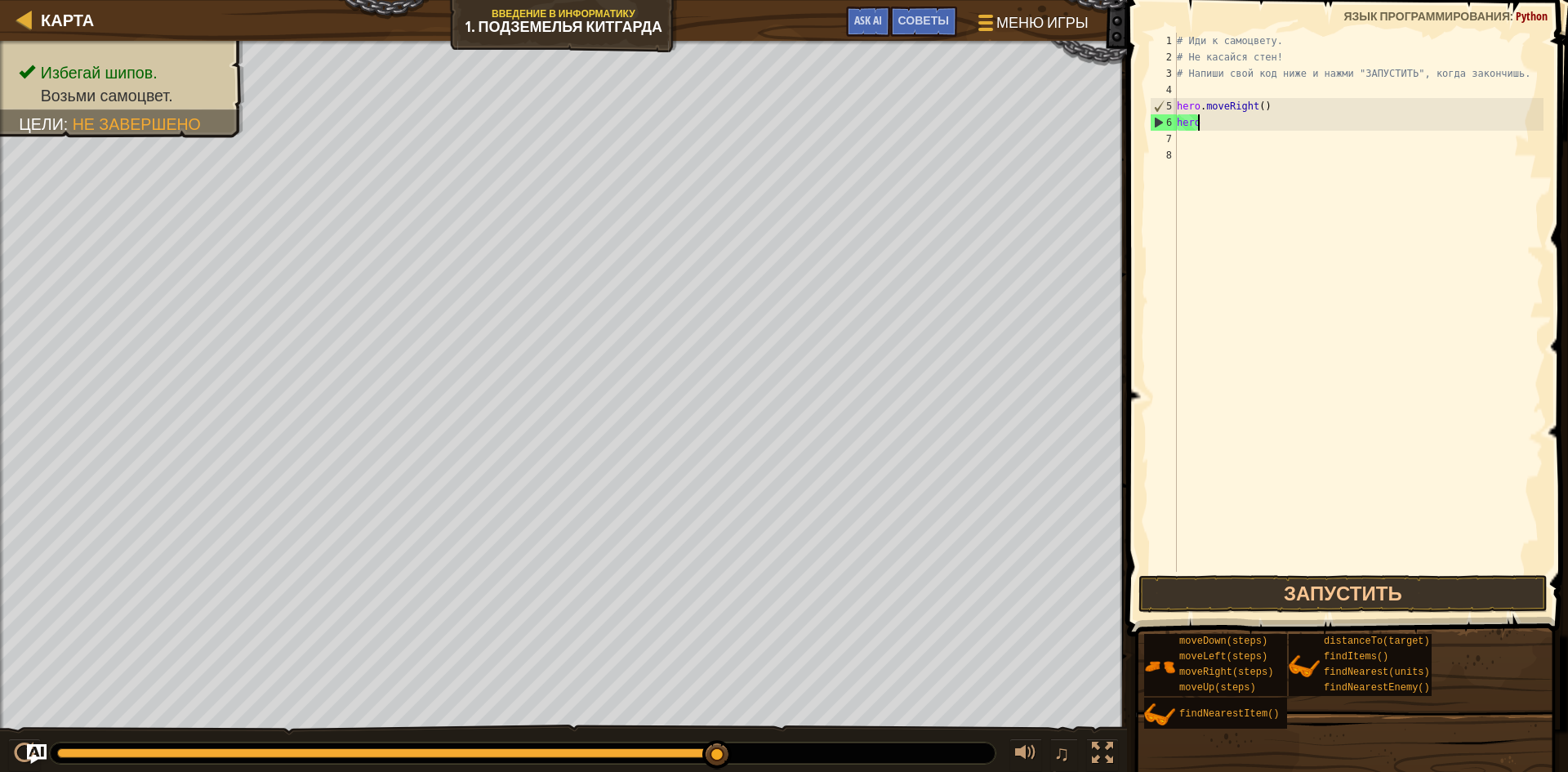
type textarea "h"
